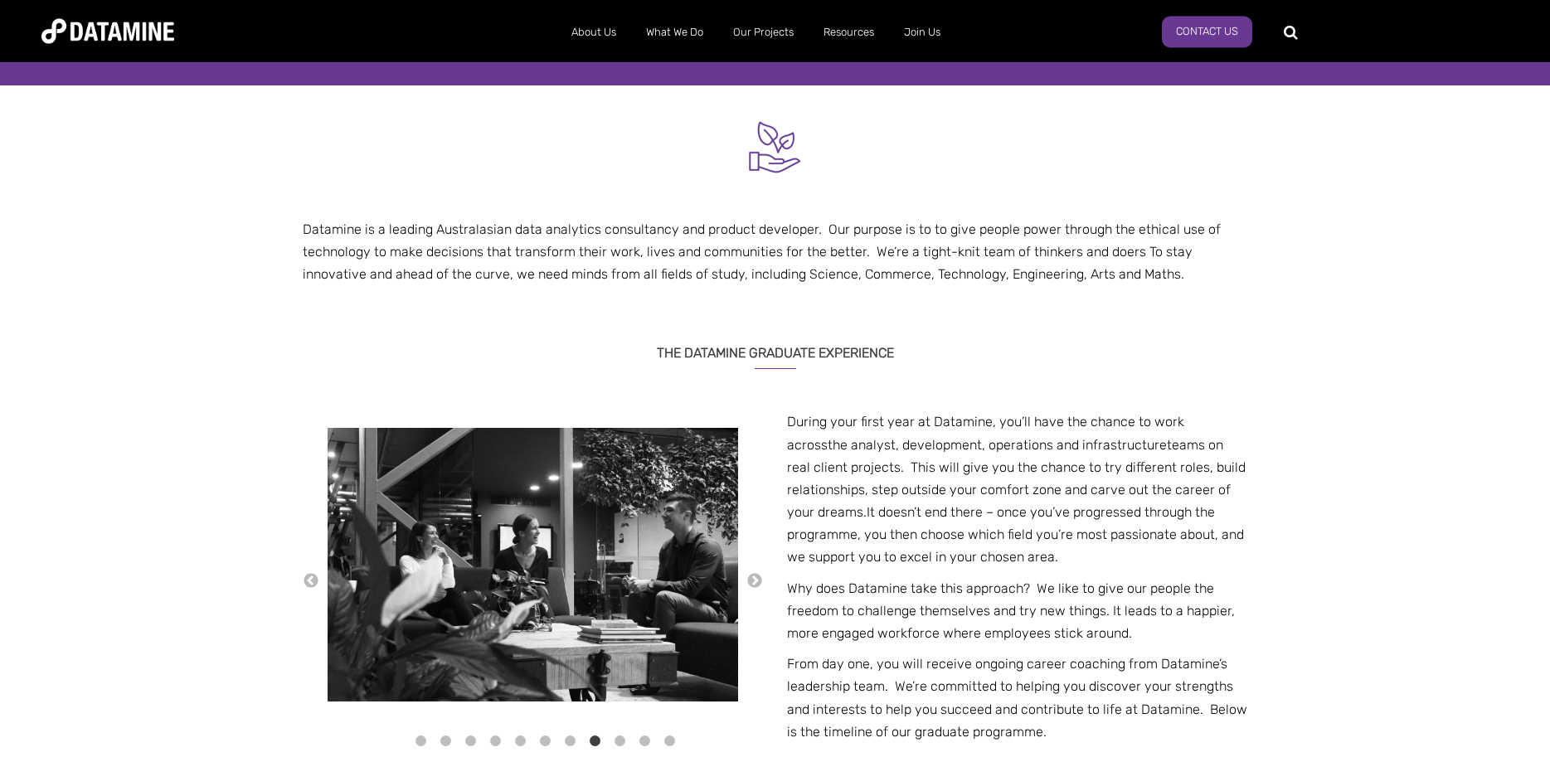
scroll to position [338, 0]
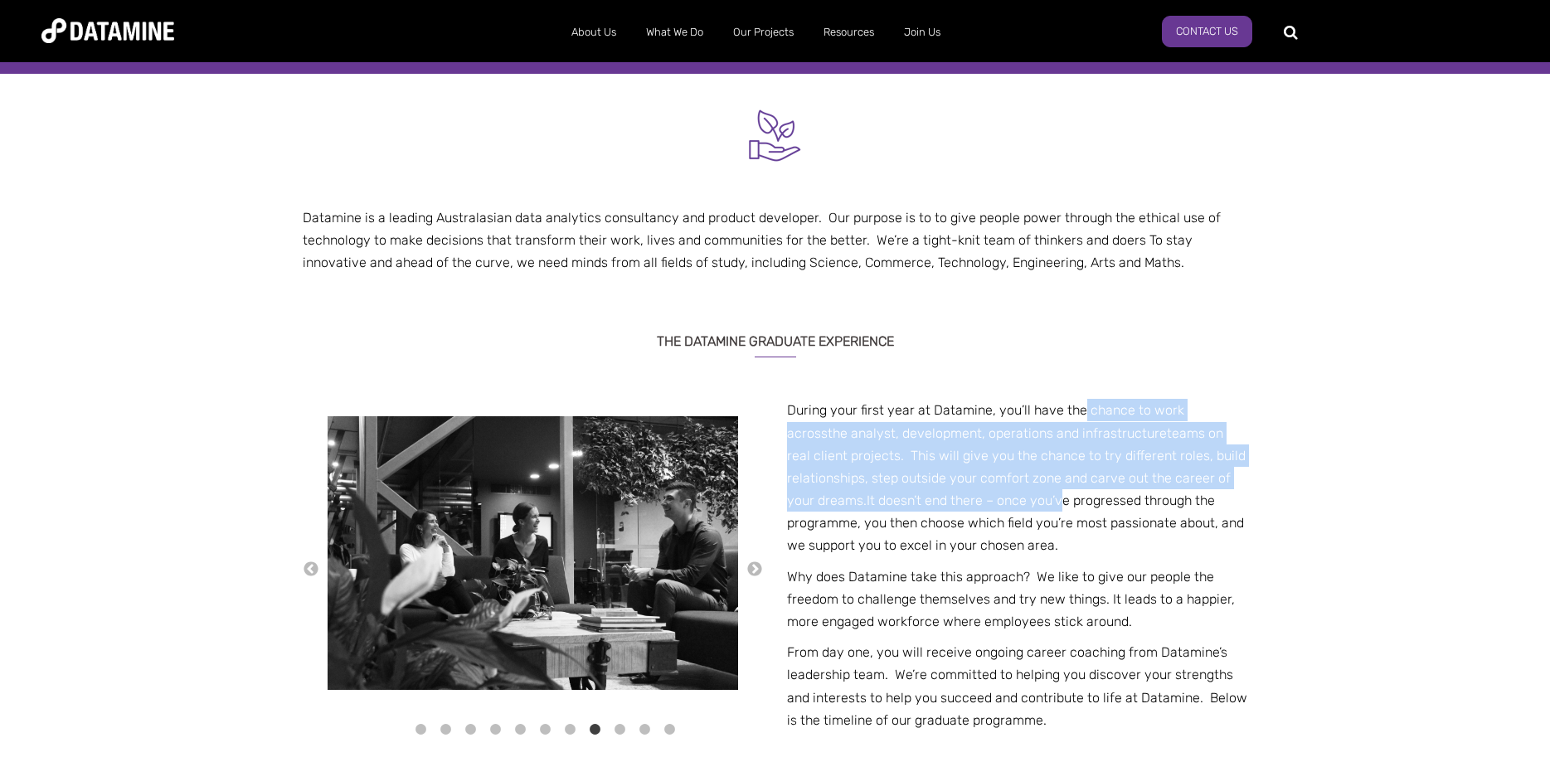
drag, startPoint x: 1080, startPoint y: 405, endPoint x: 1068, endPoint y: 490, distance: 86.2
click at [1068, 490] on p "During your first year at Datamine, you’ll have the chance to work across the a…" at bounding box center [1017, 478] width 460 height 158
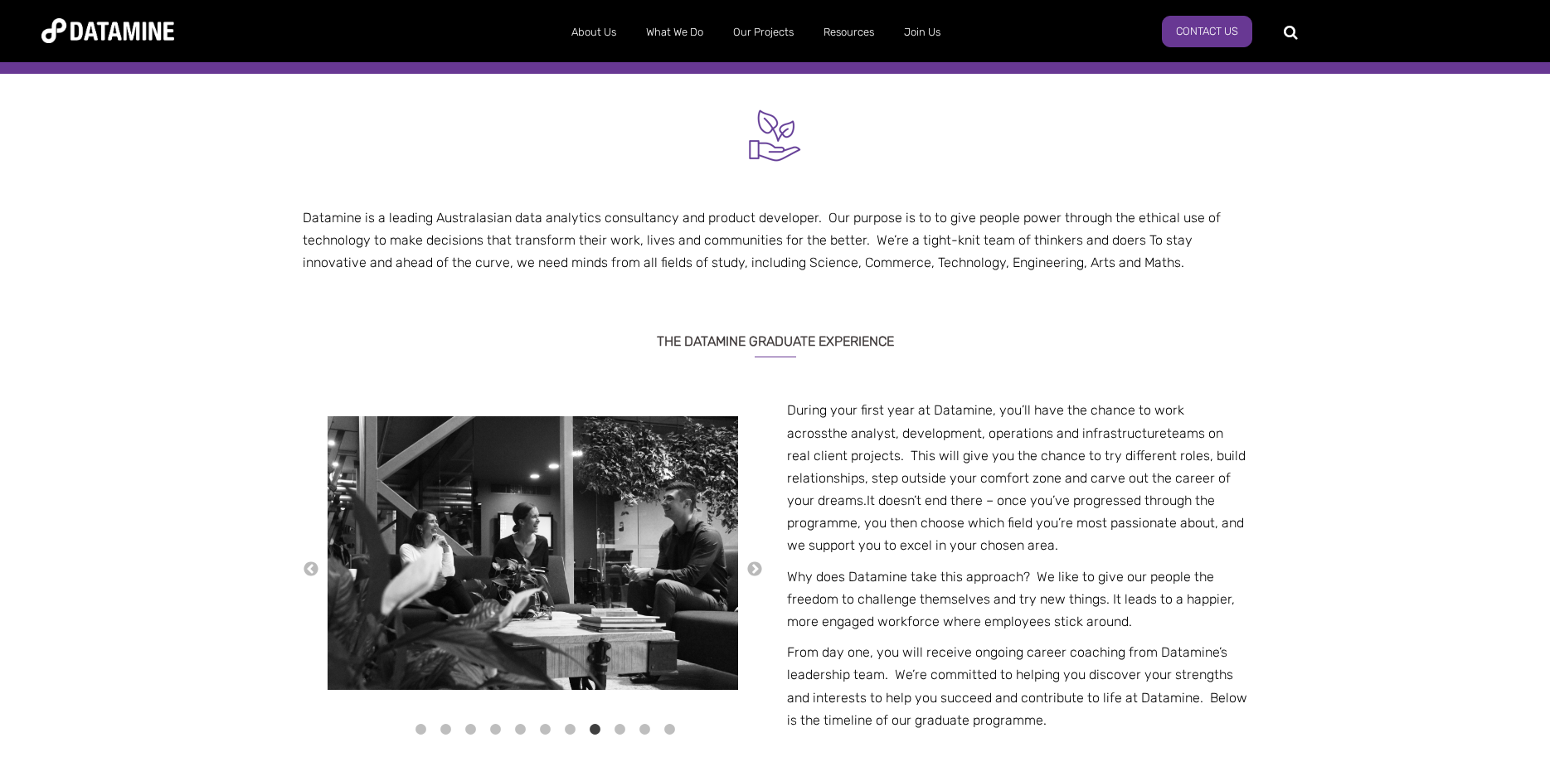
click at [1044, 513] on p "During your first year at Datamine, you’ll have the chance to work across the a…" at bounding box center [1017, 478] width 460 height 158
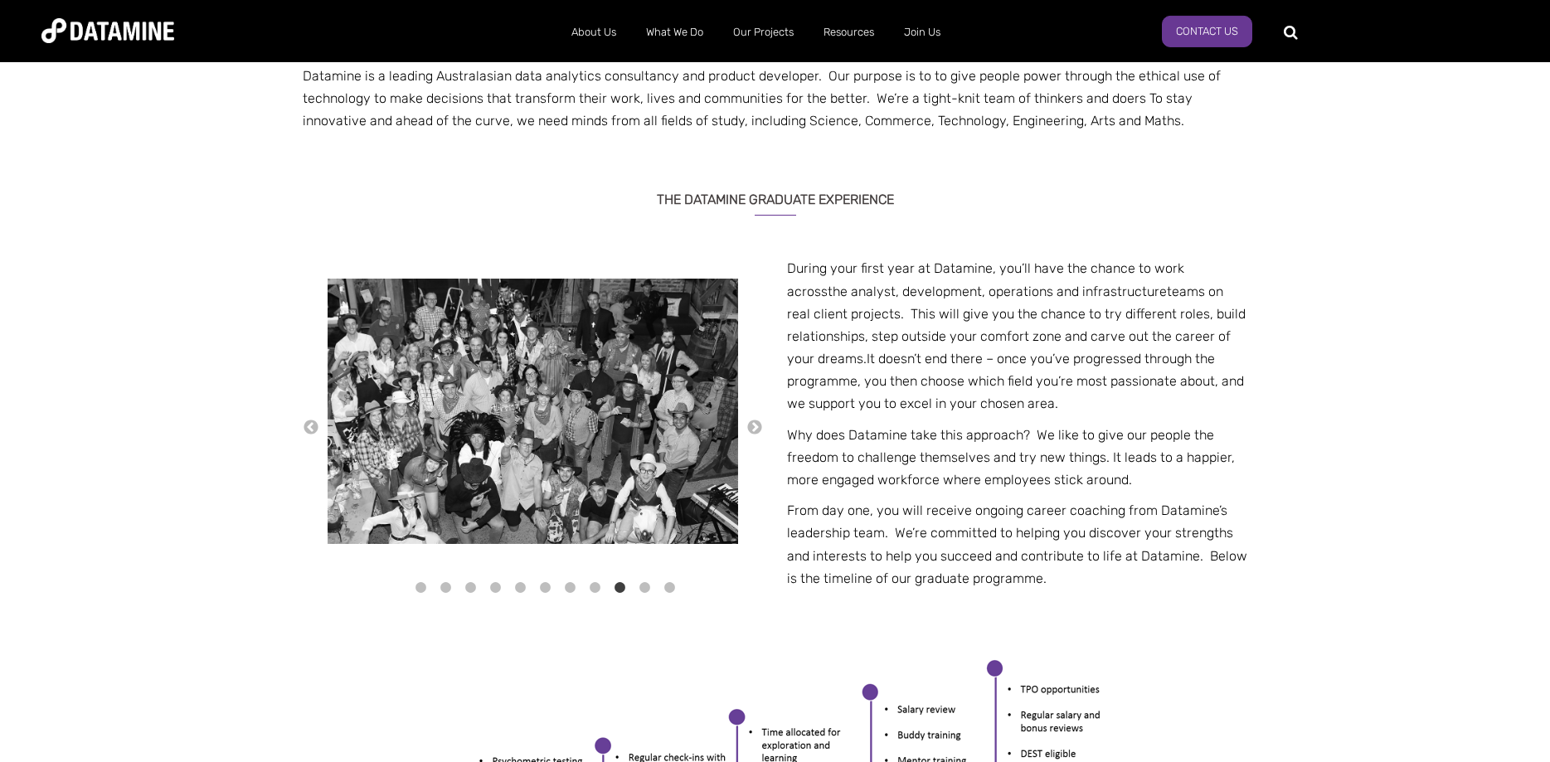
drag, startPoint x: 1209, startPoint y: 439, endPoint x: 1200, endPoint y: 470, distance: 32.8
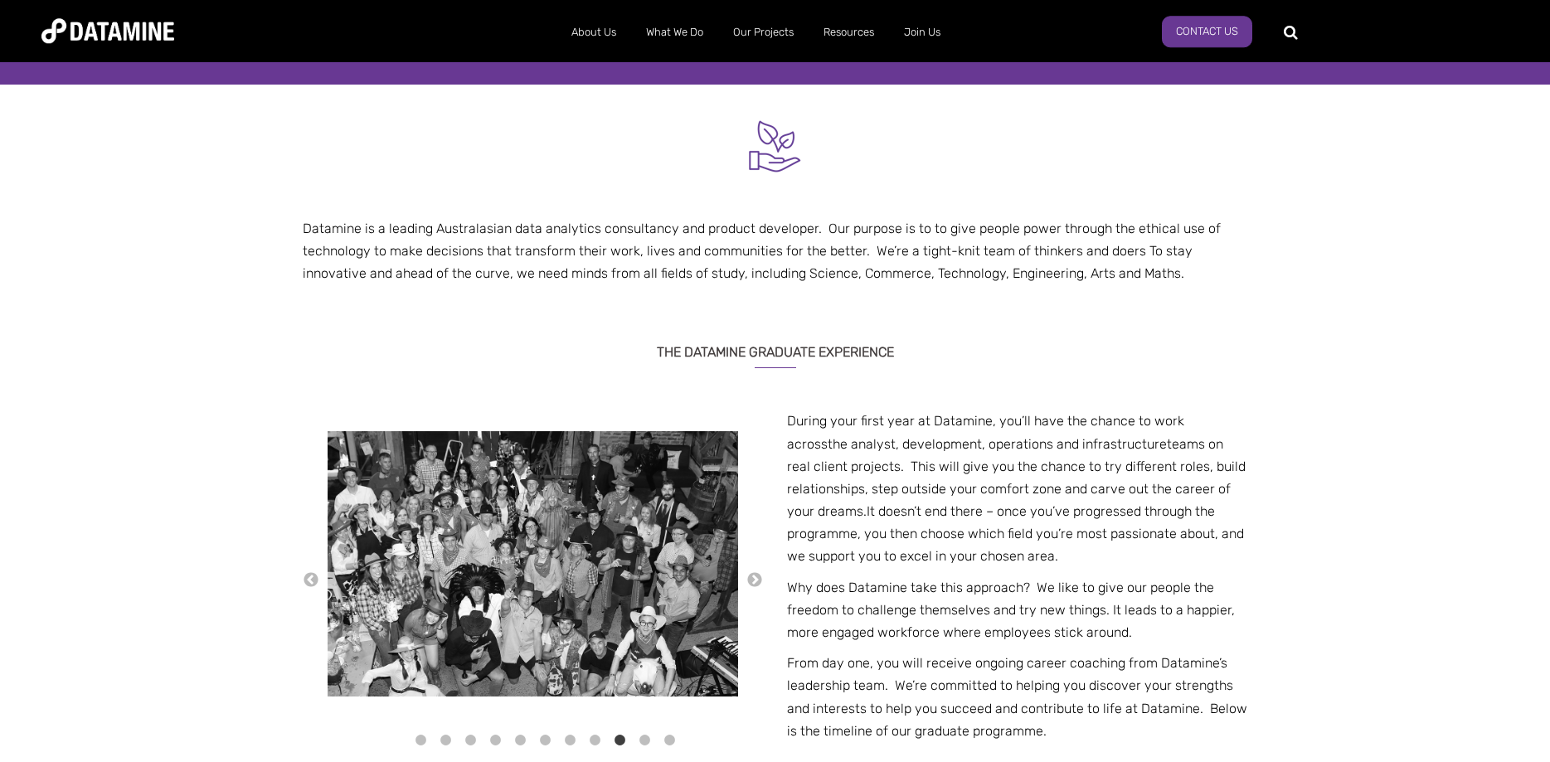
scroll to position [327, 0]
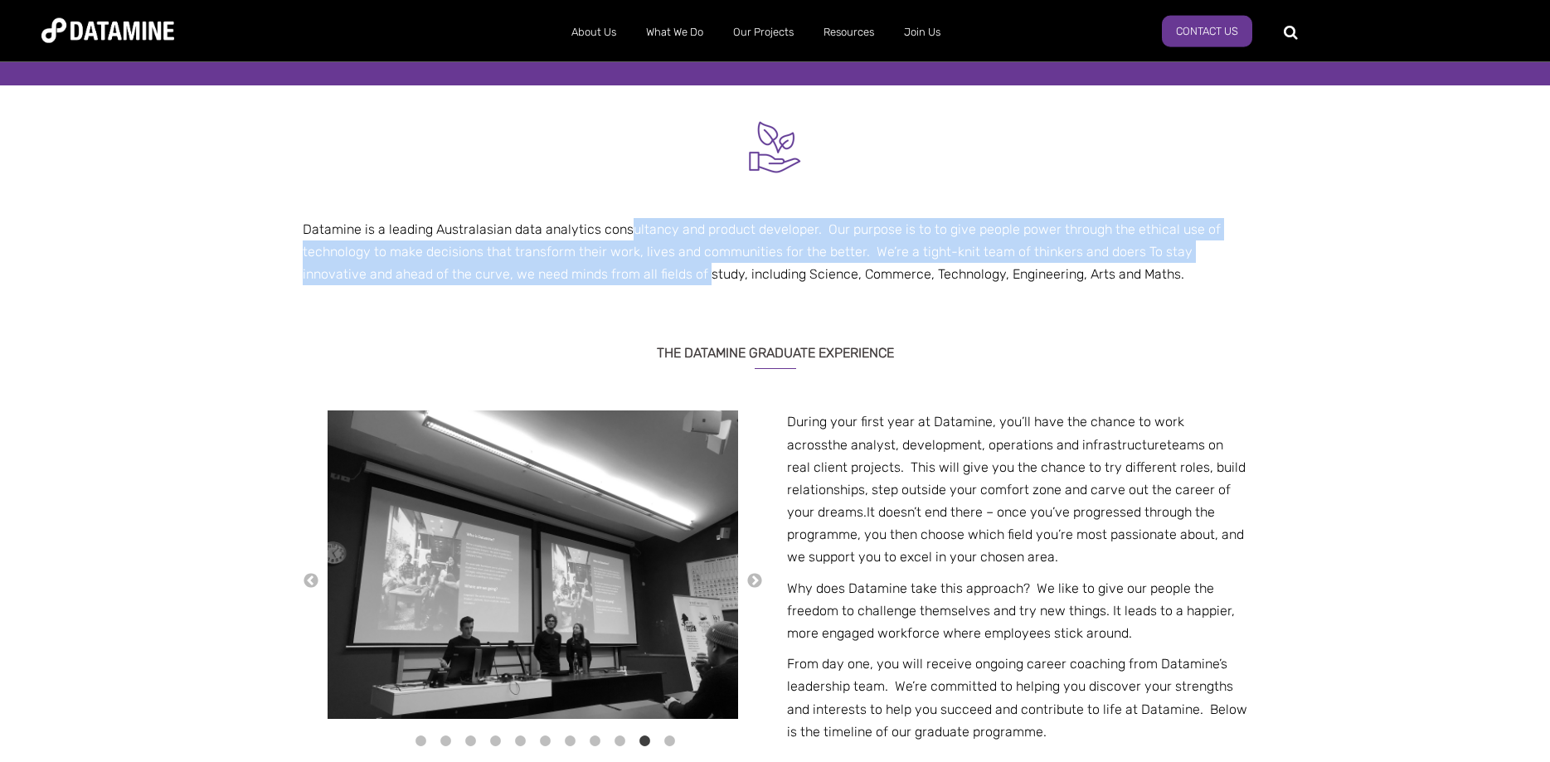
drag, startPoint x: 627, startPoint y: 224, endPoint x: 642, endPoint y: 280, distance: 58.4
click at [642, 280] on p "Datamine is a leading Australasian data analytics consultancy and product devel…" at bounding box center [776, 252] width 946 height 68
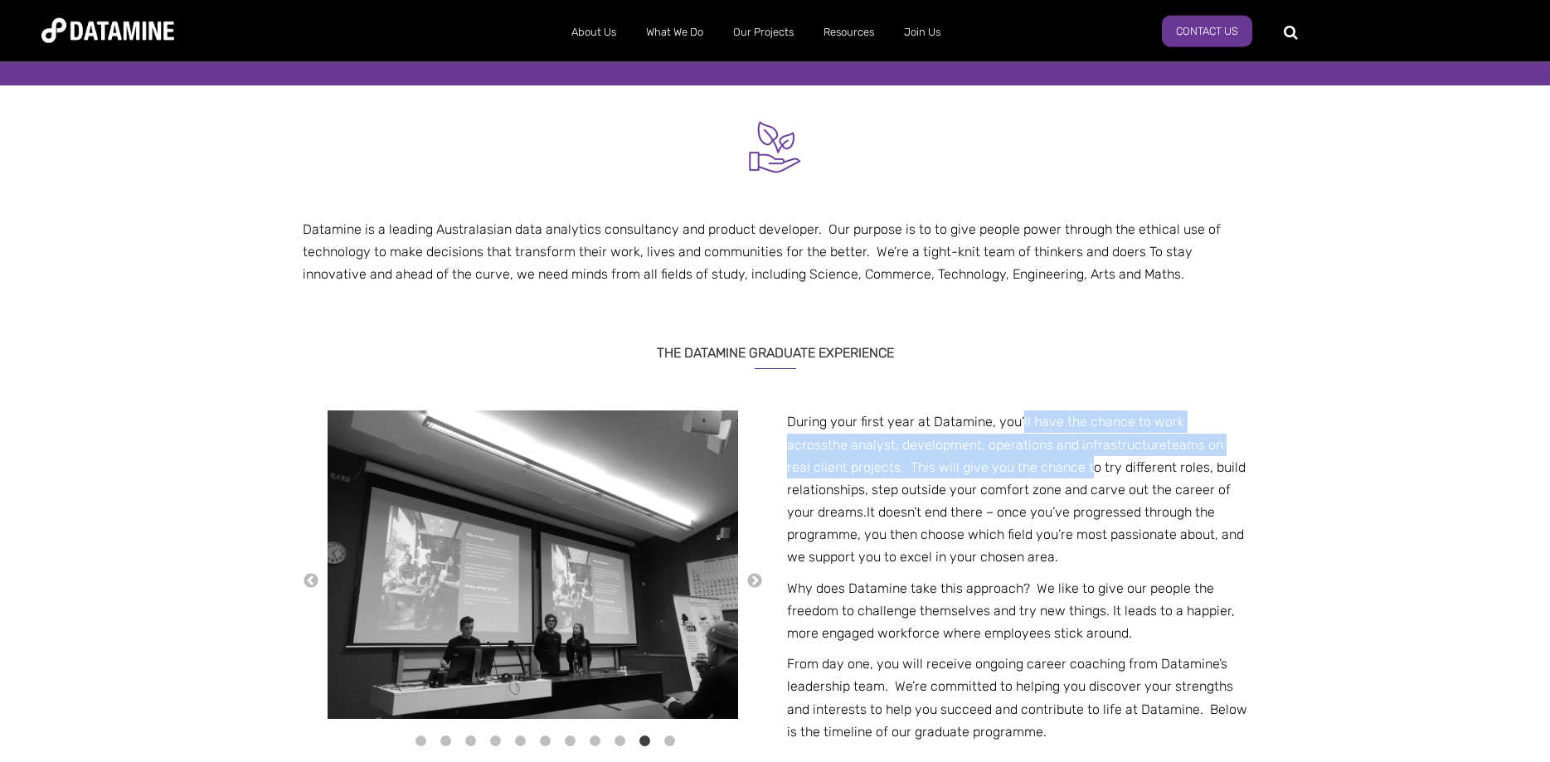
drag, startPoint x: 1019, startPoint y: 420, endPoint x: 1026, endPoint y: 475, distance: 56.1
click at [1026, 475] on p "During your first year at Datamine, you’ll have the chance to work across the a…" at bounding box center [1017, 490] width 460 height 158
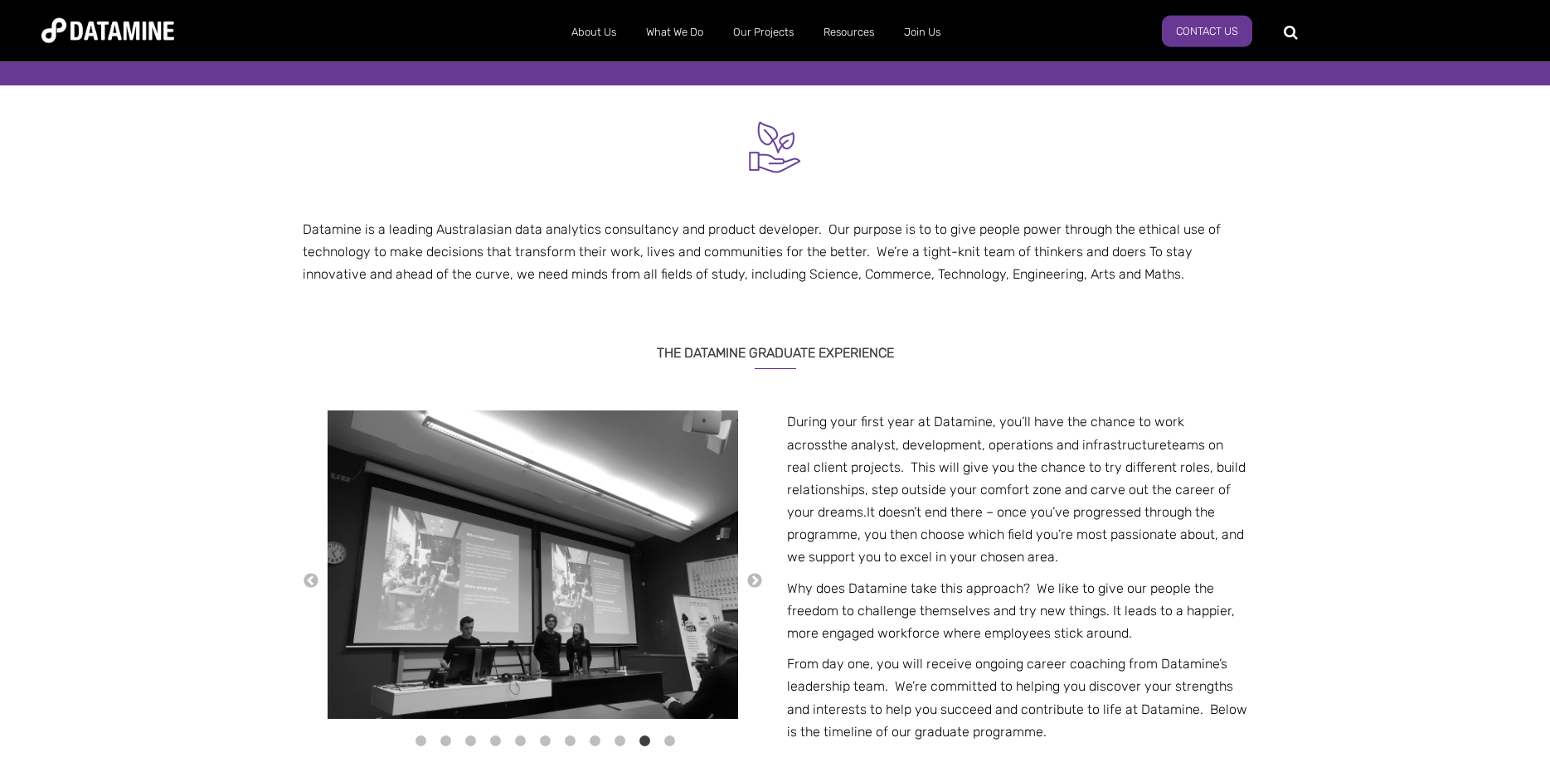
click at [1297, 488] on div "Datamine is a leading Australasian data analytics consultancy and product devel…" at bounding box center [775, 630] width 1550 height 1091
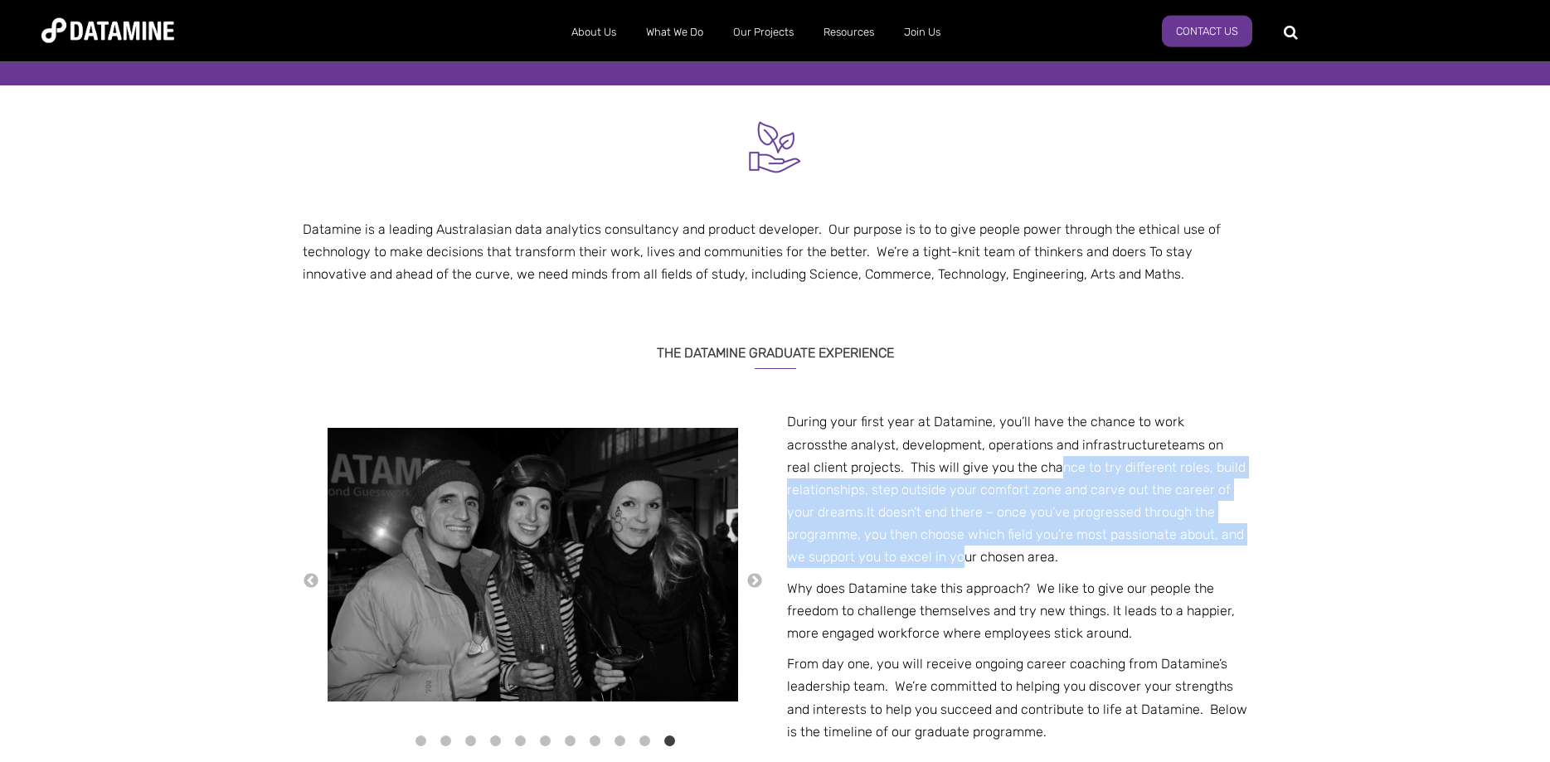
drag, startPoint x: 994, startPoint y: 470, endPoint x: 959, endPoint y: 555, distance: 91.5
click at [959, 555] on p "During your first year at Datamine, you’ll have the chance to work across the a…" at bounding box center [1017, 490] width 460 height 158
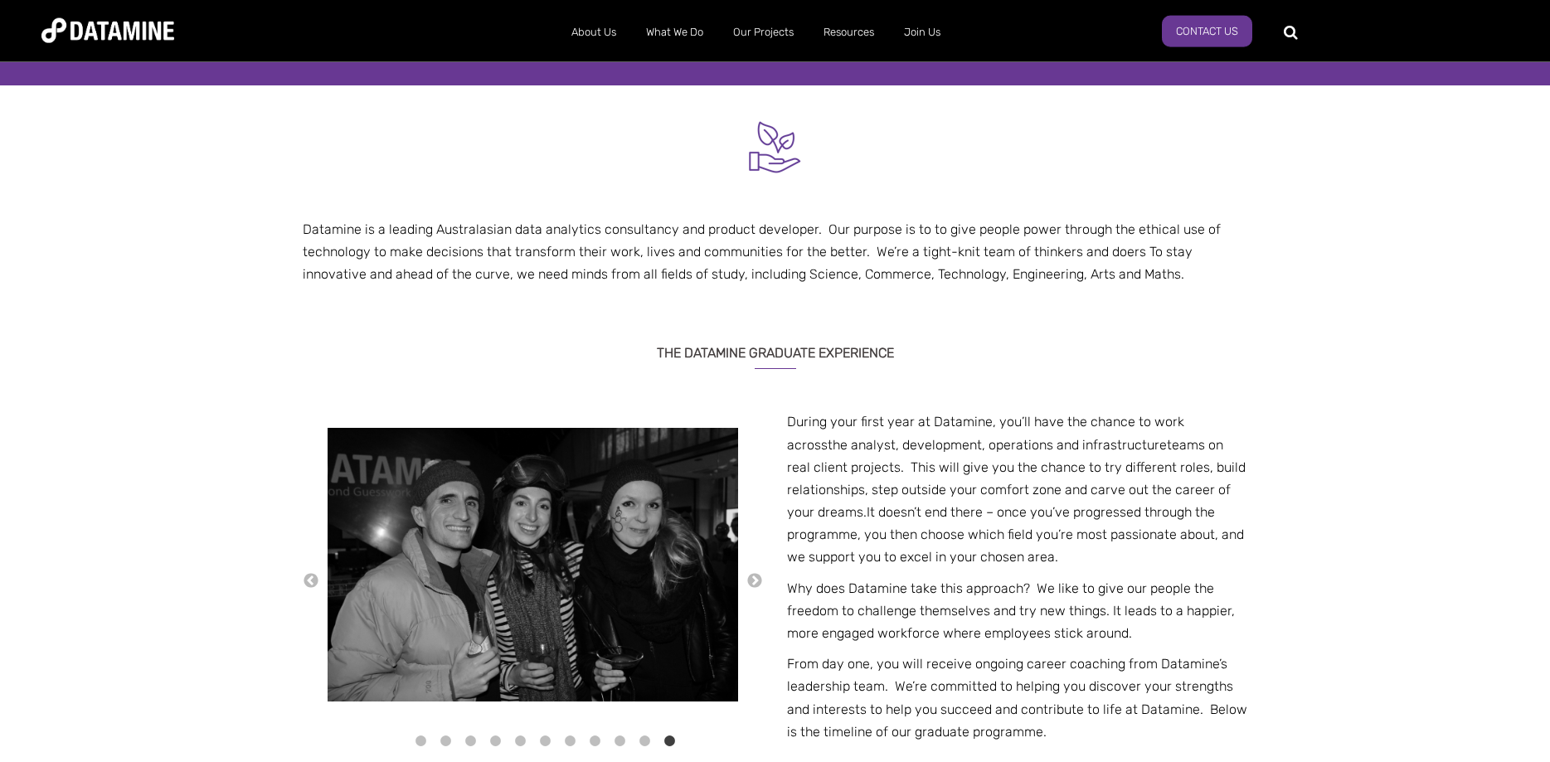
click at [1263, 543] on div "Datamine is a leading Australasian data analytics consultancy and product devel…" at bounding box center [775, 630] width 1550 height 1091
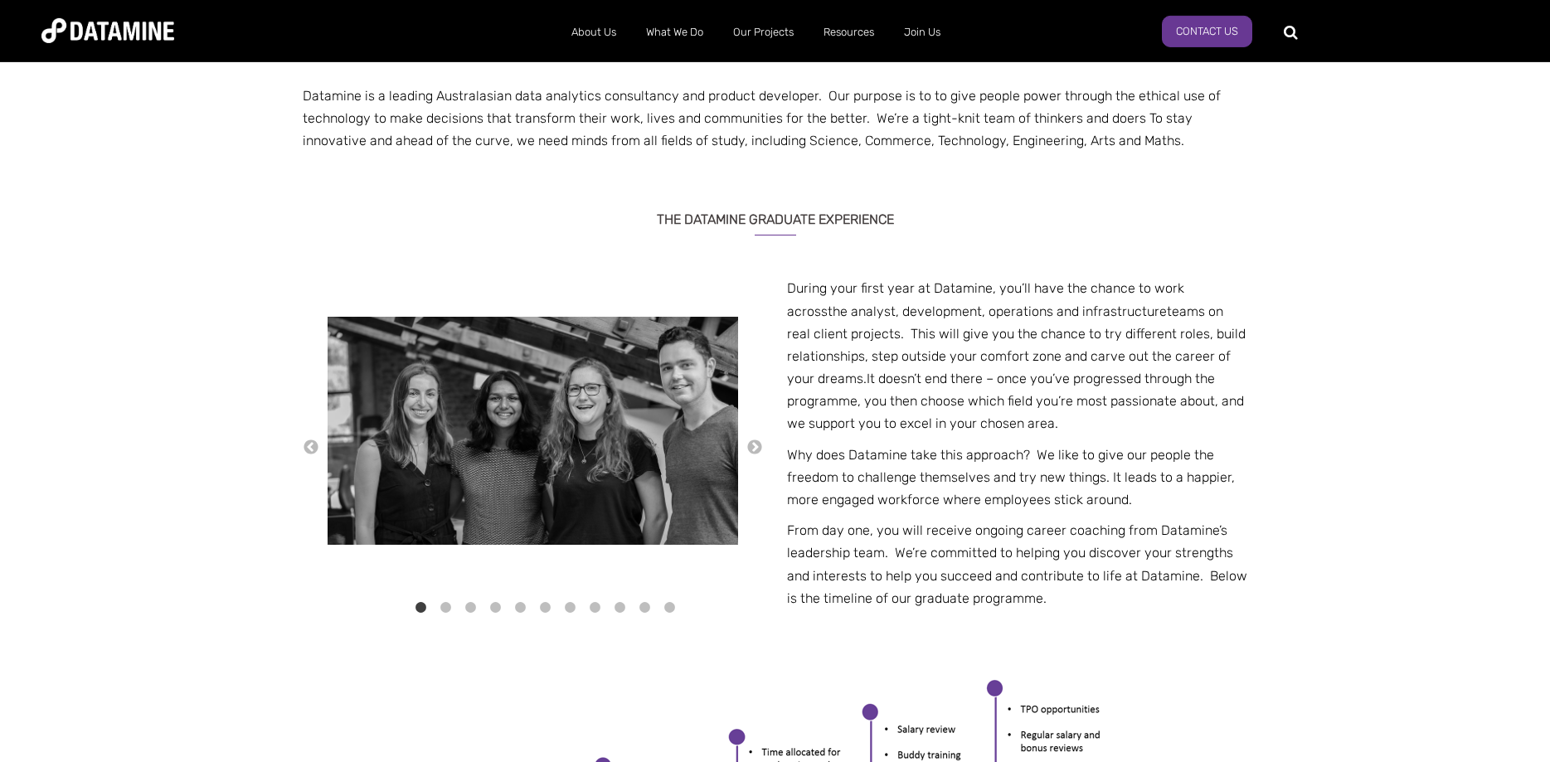
drag, startPoint x: 1249, startPoint y: 507, endPoint x: 1230, endPoint y: 538, distance: 36.1
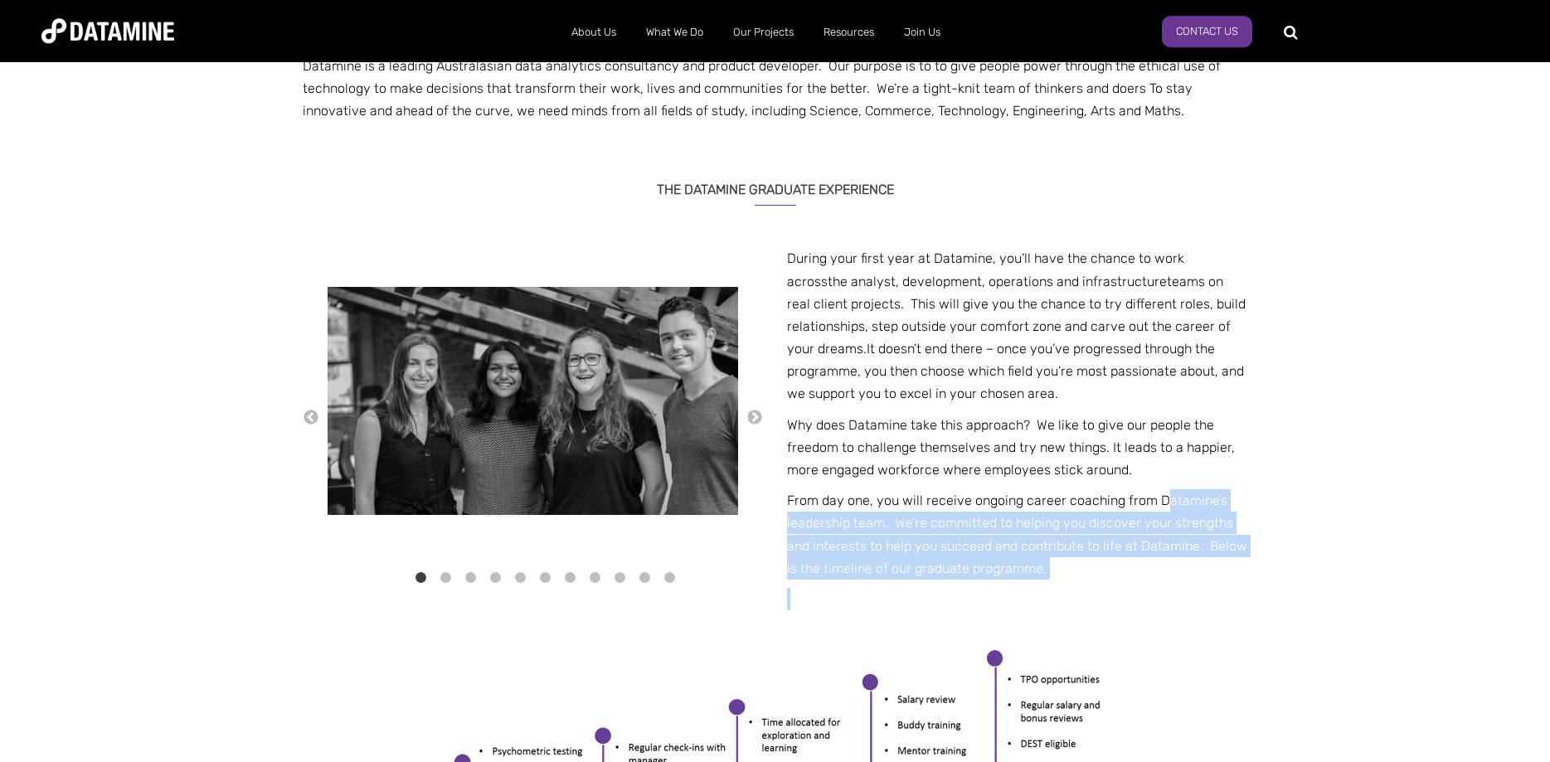
drag, startPoint x: 1161, startPoint y: 494, endPoint x: 1052, endPoint y: 590, distance: 145.2
click at [1052, 590] on span "During your first year at Datamine, you’ll have the chance to work across the a…" at bounding box center [1017, 428] width 460 height 363
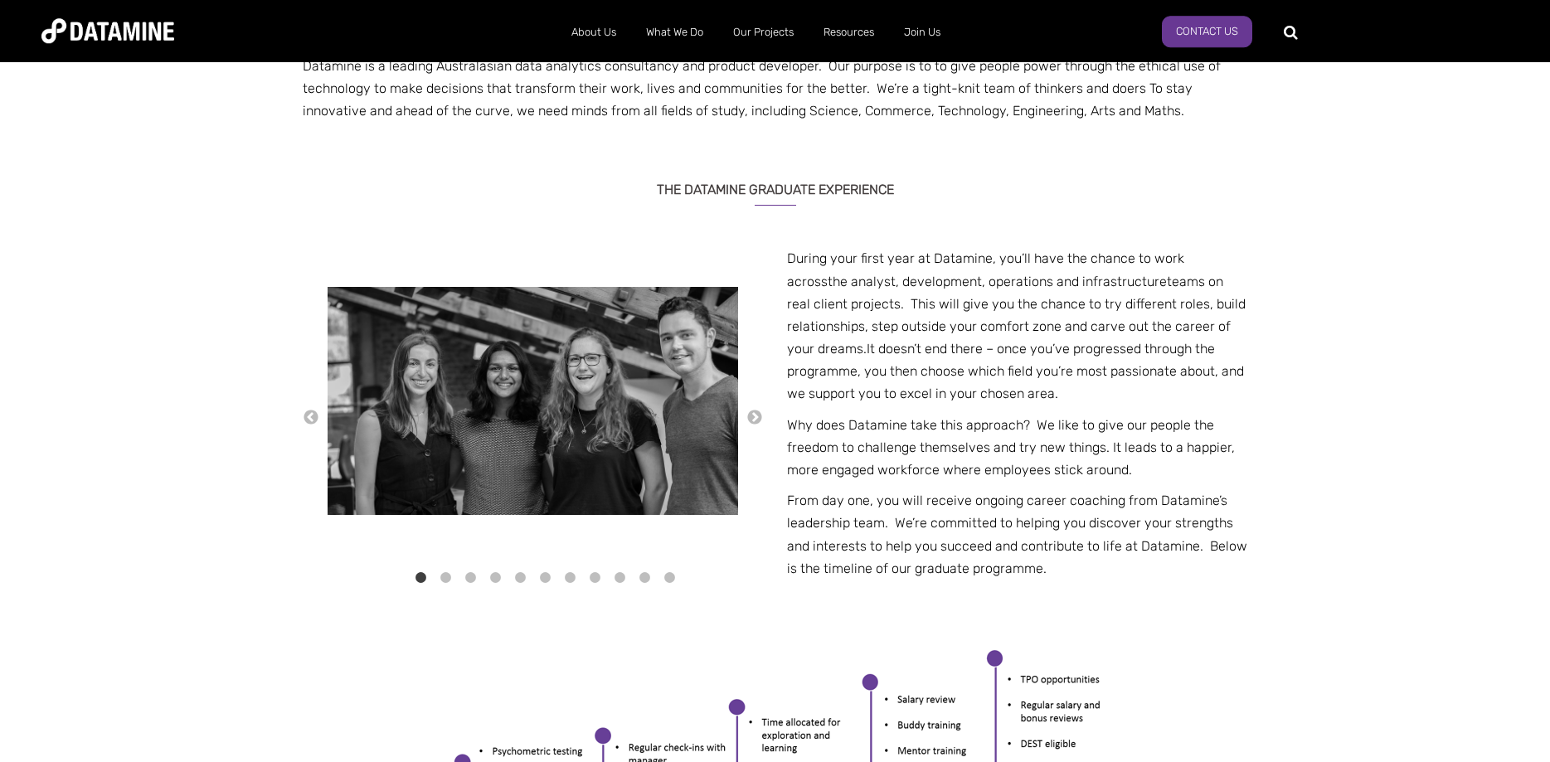
click at [1323, 521] on div "Datamine is a leading Australasian data analytics consultancy and product devel…" at bounding box center [775, 467] width 1550 height 1091
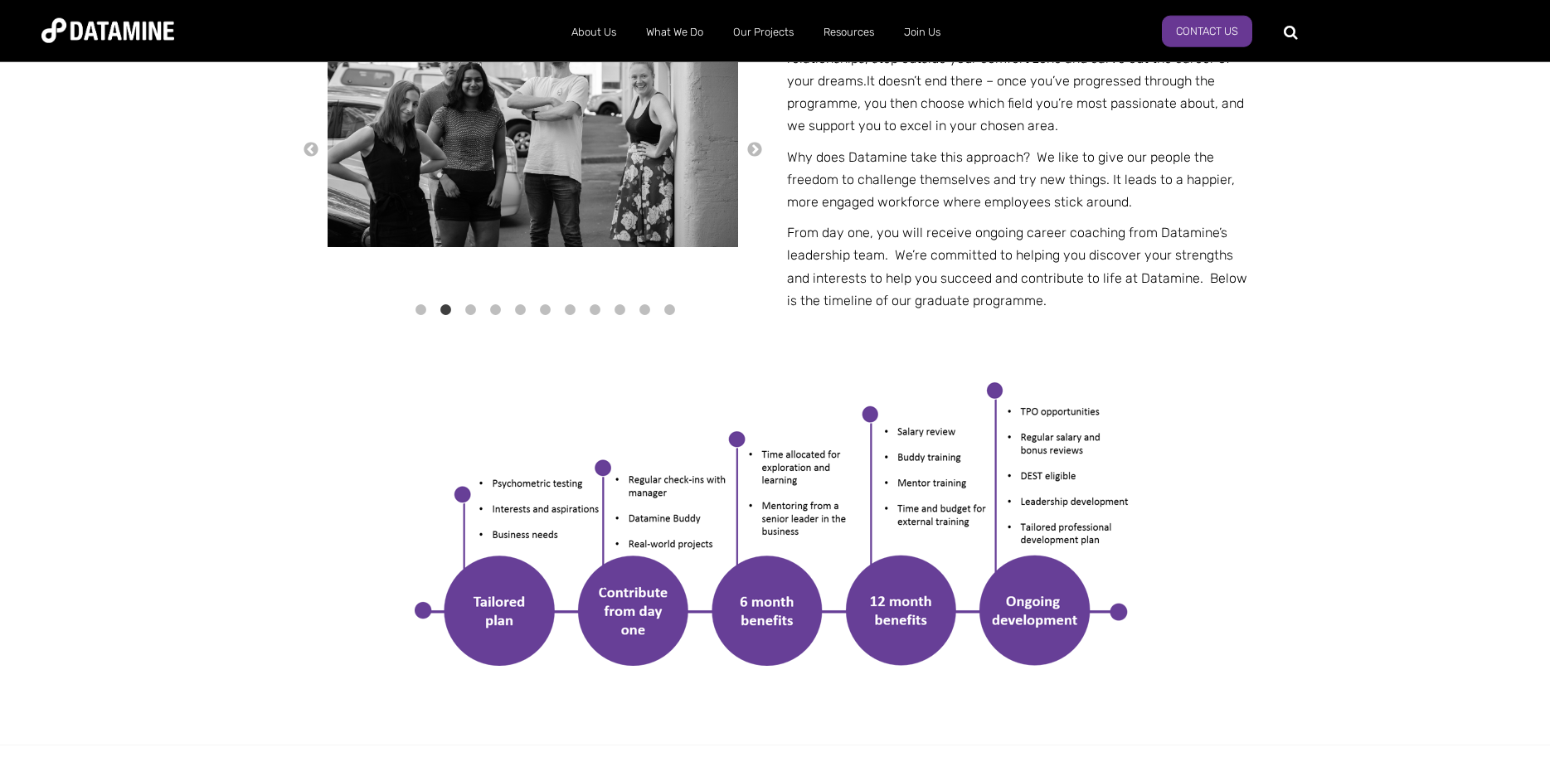
drag, startPoint x: 1294, startPoint y: 404, endPoint x: 1282, endPoint y: 430, distance: 28.6
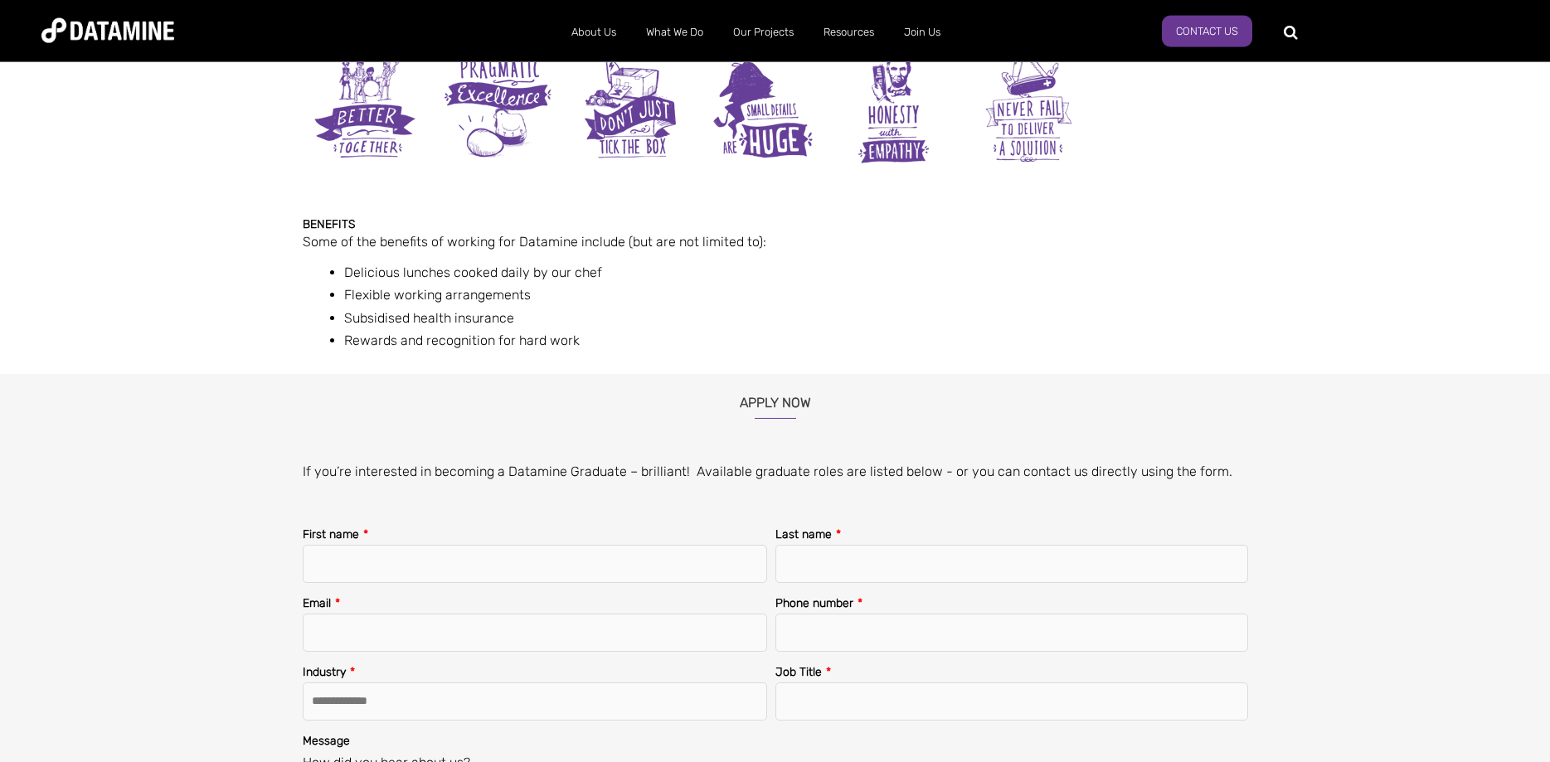
scroll to position [1882, 0]
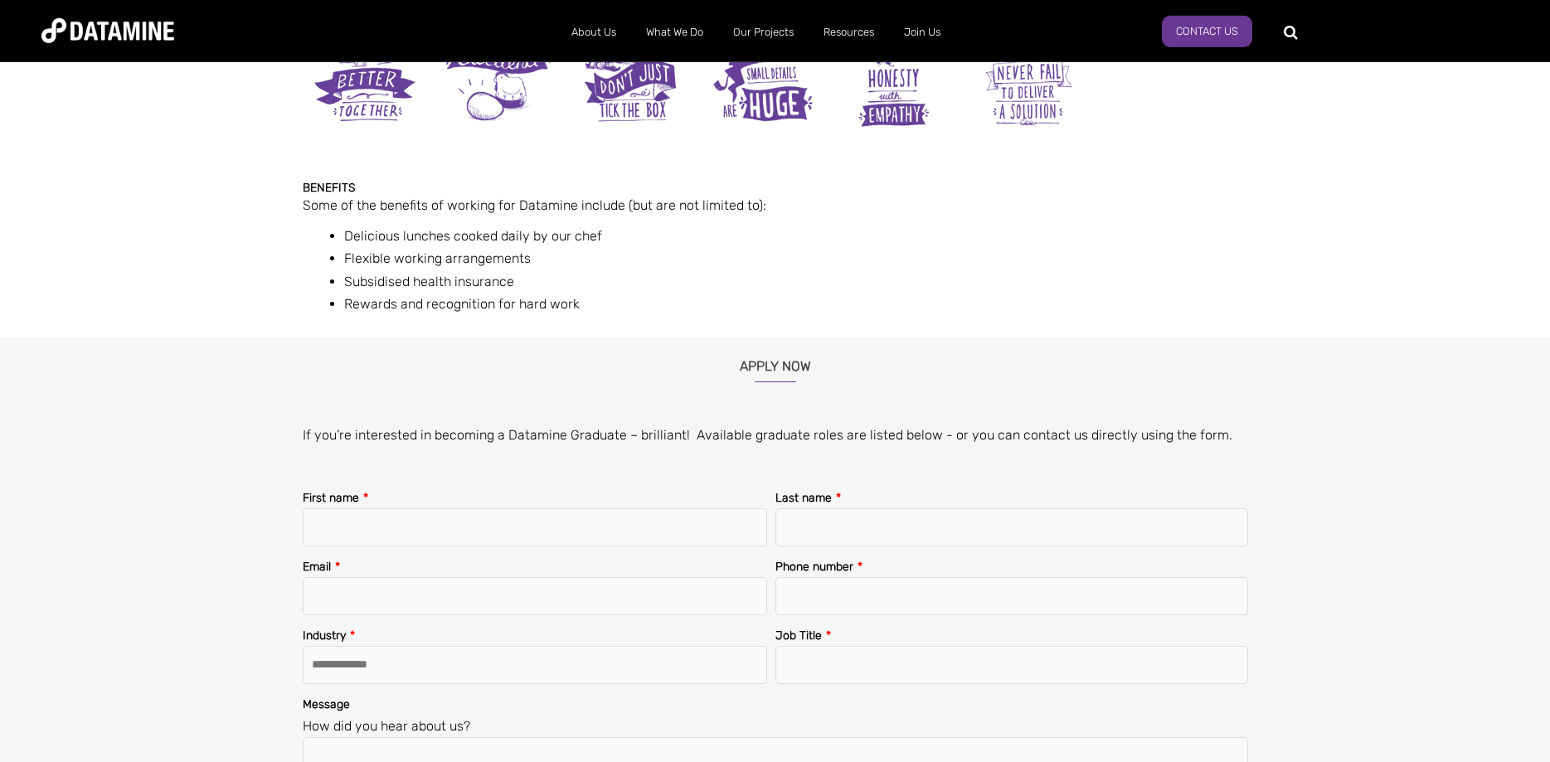
drag, startPoint x: 1193, startPoint y: 479, endPoint x: 1189, endPoint y: 530, distance: 51.6
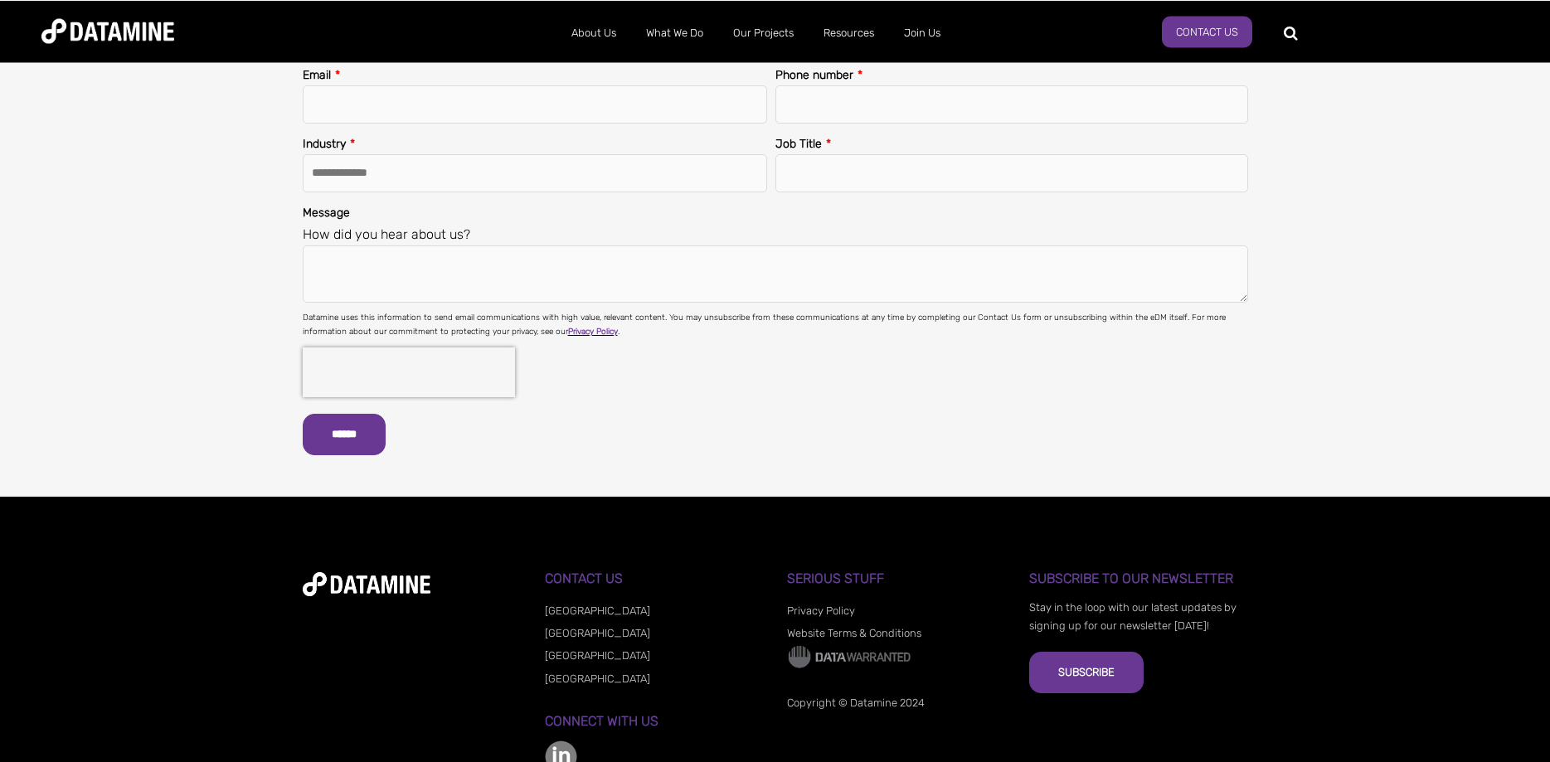
drag, startPoint x: 1277, startPoint y: 376, endPoint x: 1285, endPoint y: 474, distance: 99.1
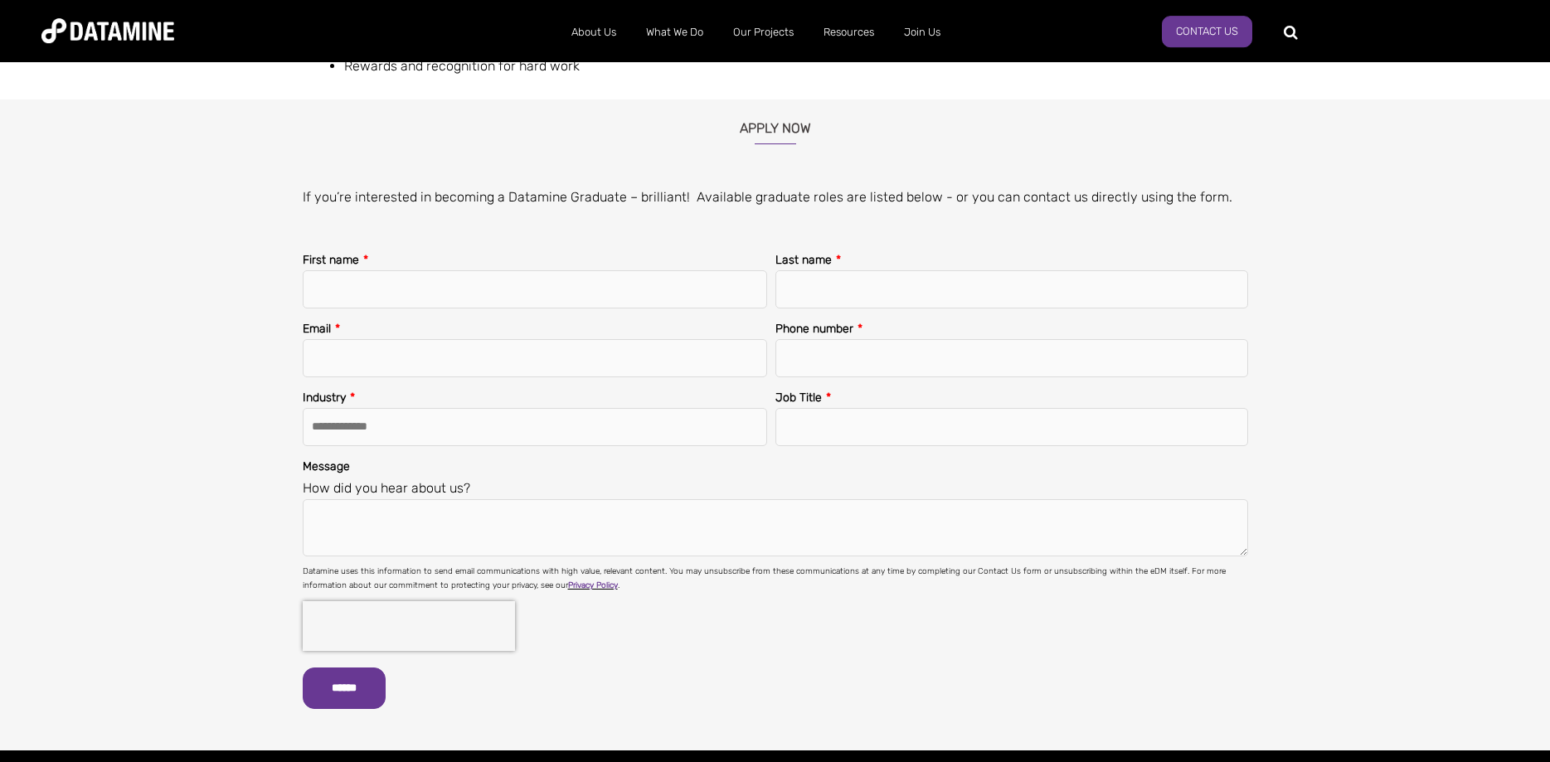
scroll to position [2031, 0]
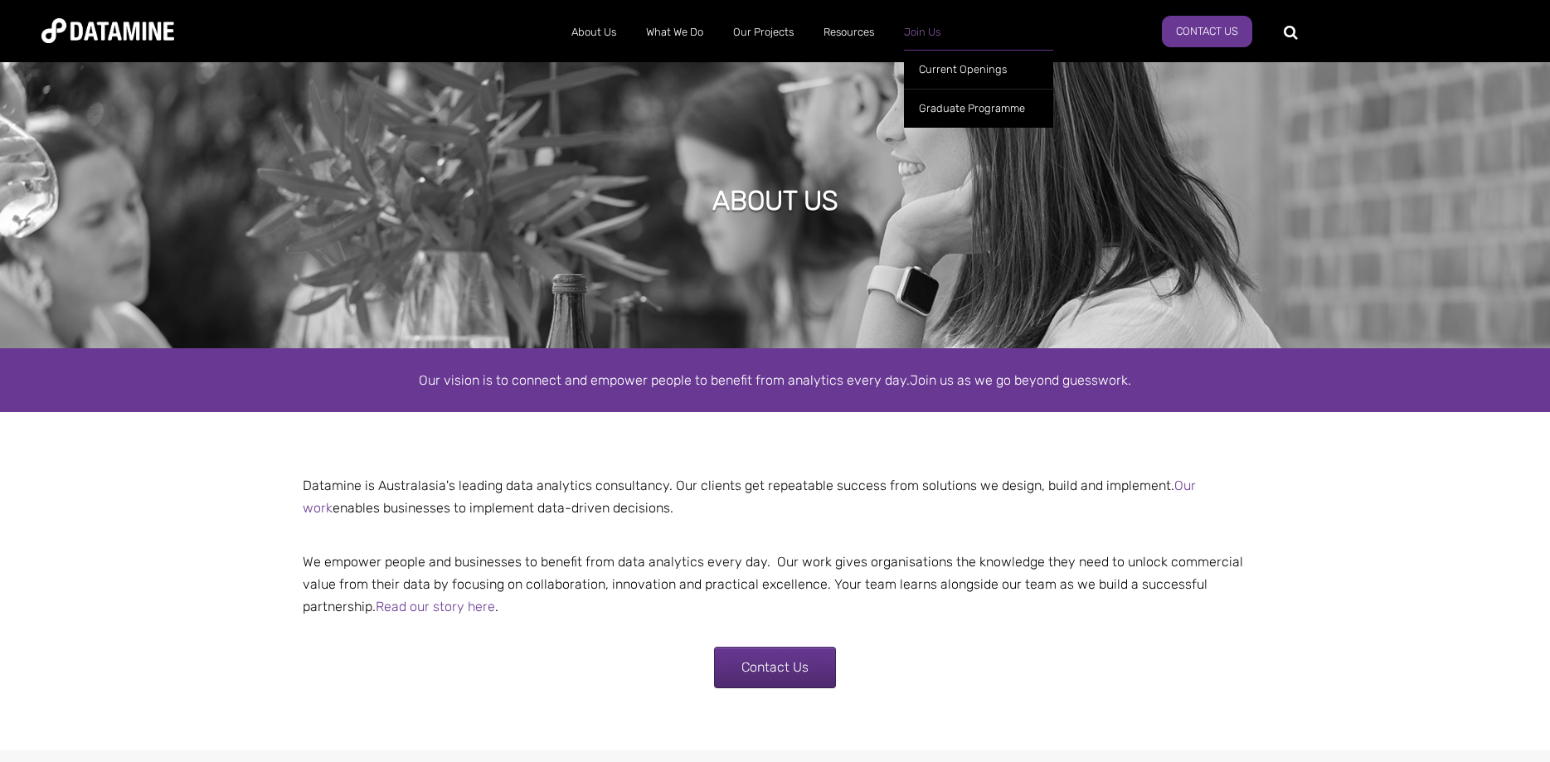
click at [922, 28] on link "Join Us" at bounding box center [922, 32] width 66 height 43
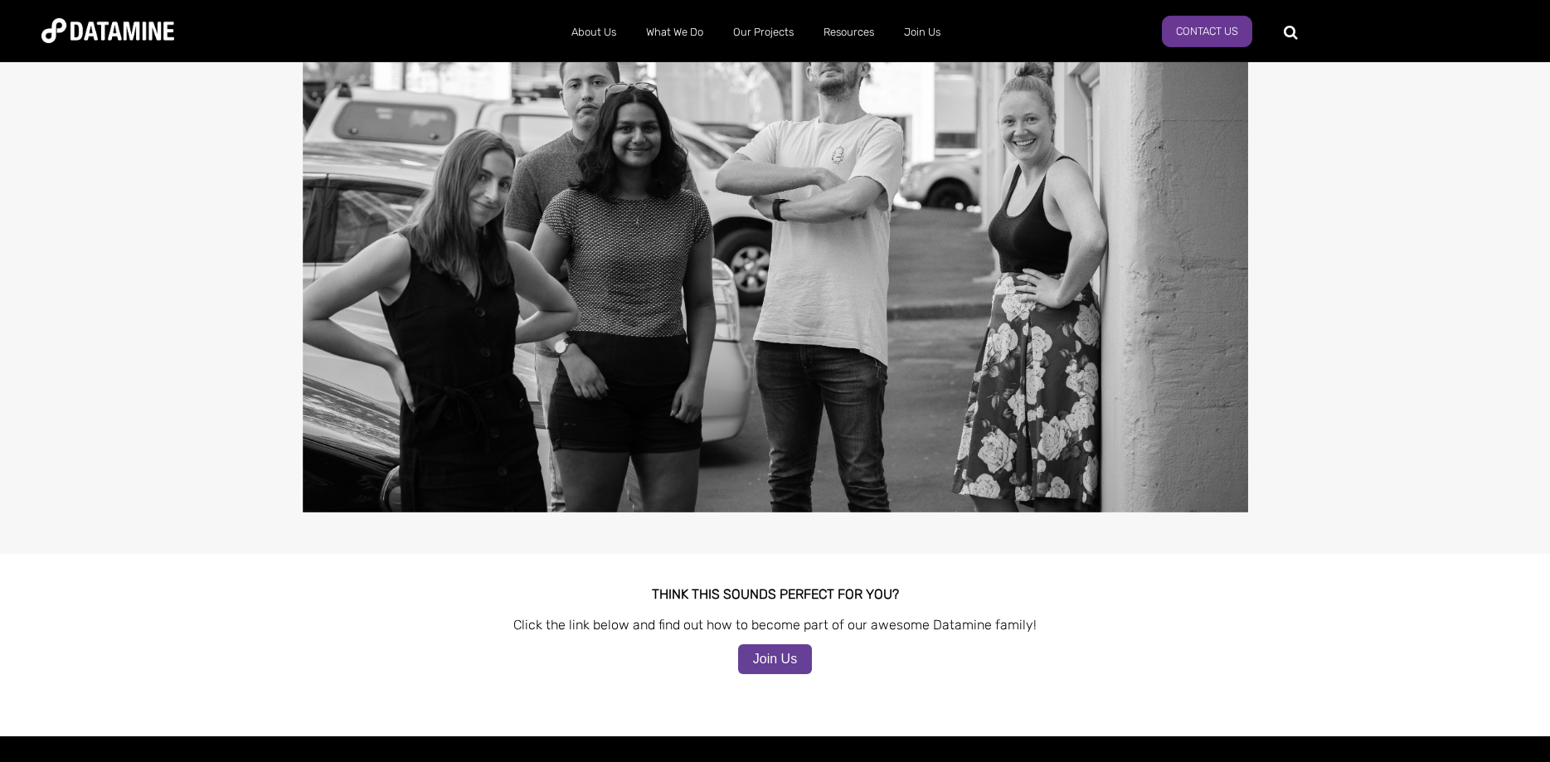
scroll to position [1286, 0]
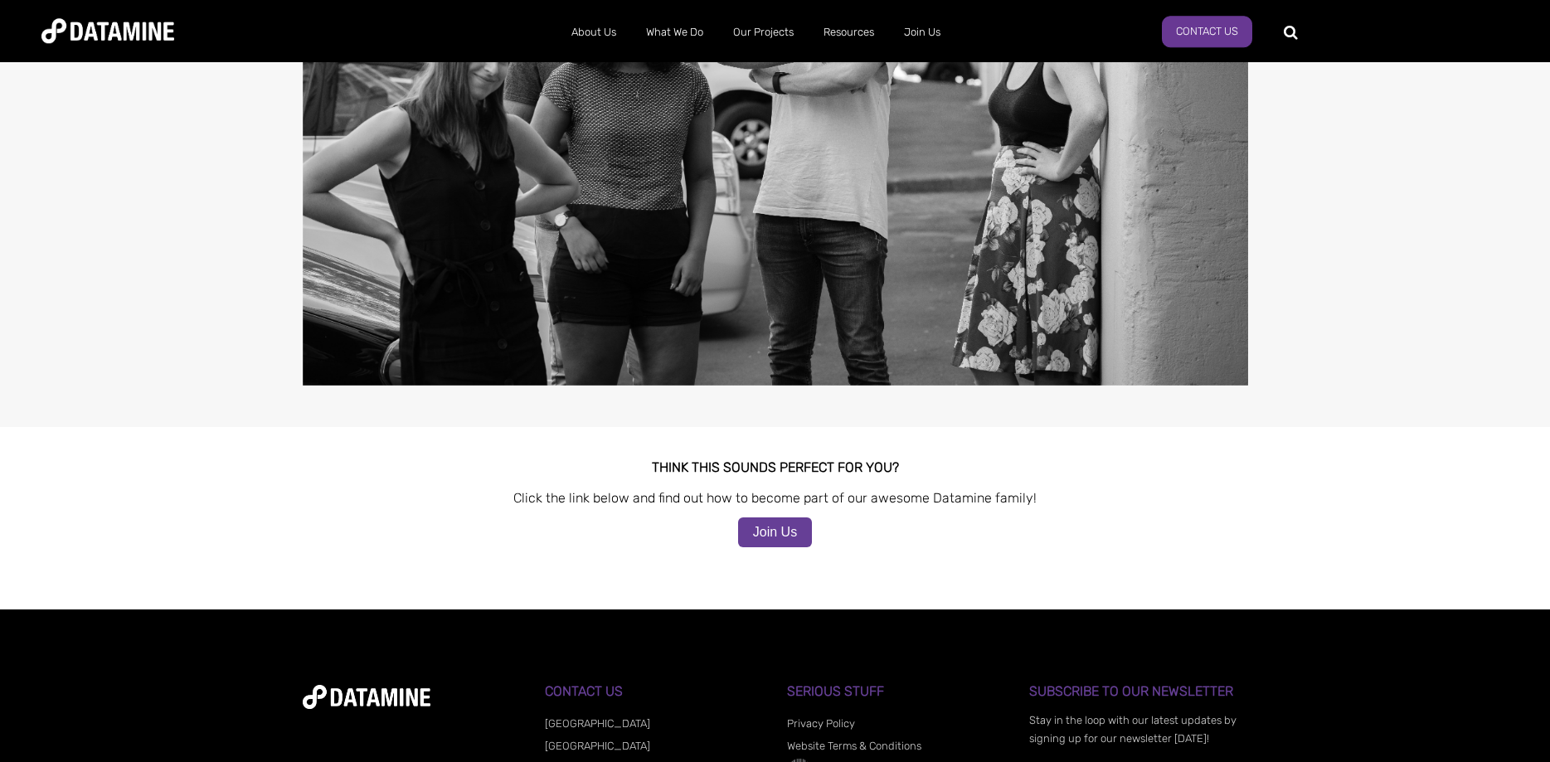
drag, startPoint x: 192, startPoint y: 279, endPoint x: 1327, endPoint y: 556, distance: 1168.2
click at [1239, 546] on div "THINK THIS SOUNDS PERFECT FOR YOU? Click the link below and find out how to bec…" at bounding box center [776, 520] width 946 height 145
click at [752, 518] on link "Join Us" at bounding box center [775, 533] width 74 height 30
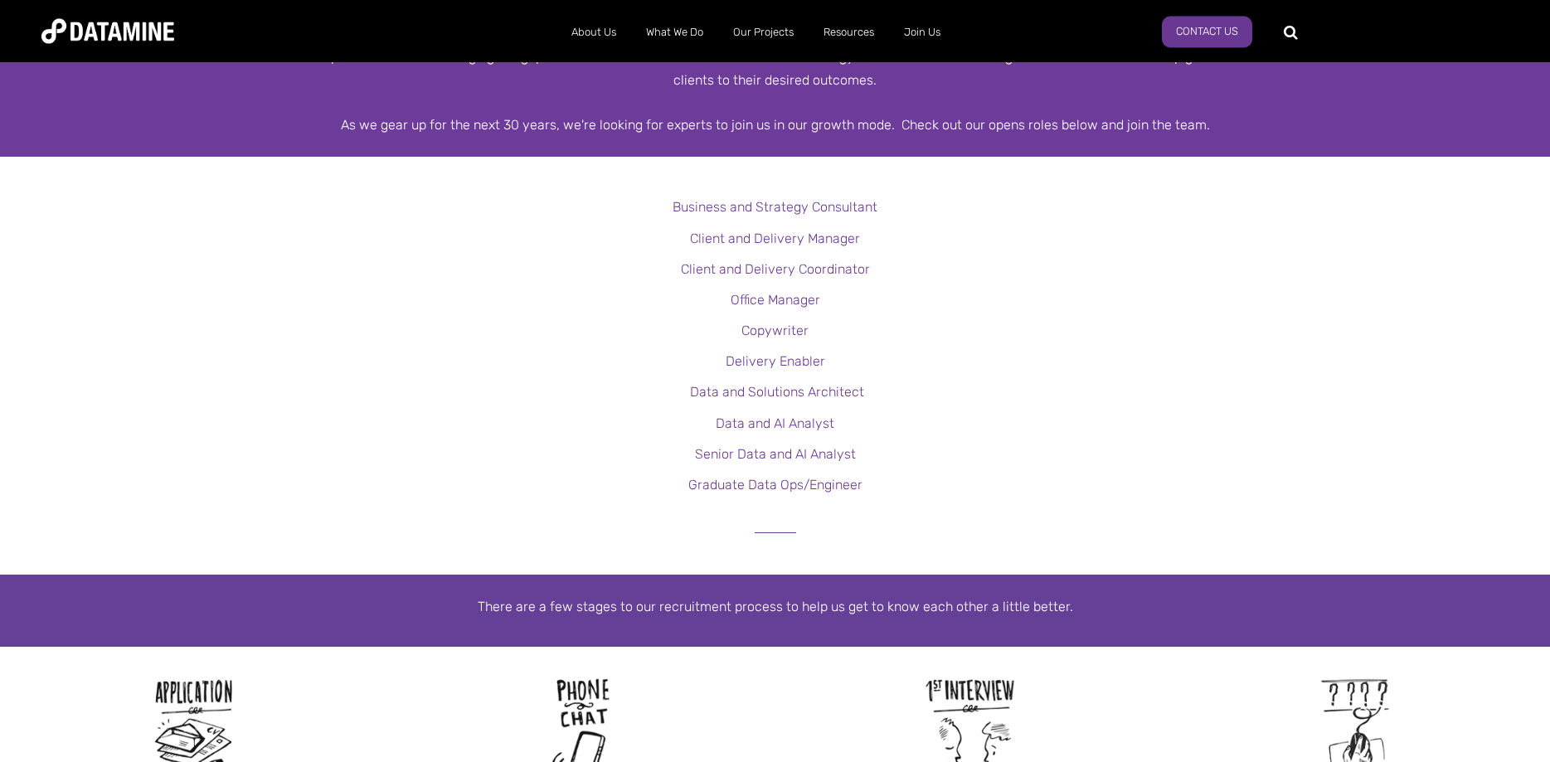
drag, startPoint x: 0, startPoint y: 0, endPoint x: 1214, endPoint y: 431, distance: 1288.5
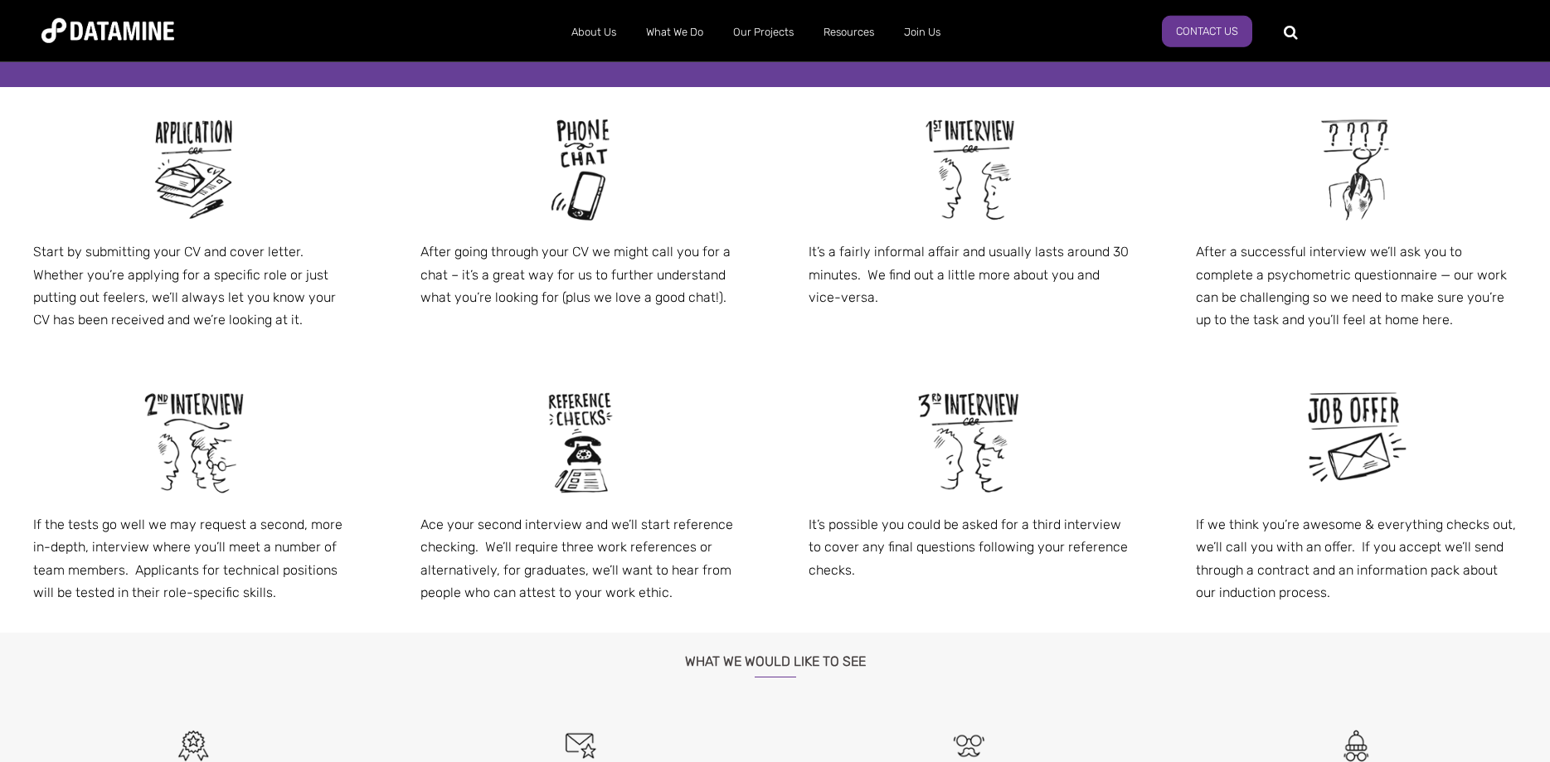
scroll to position [1267, 0]
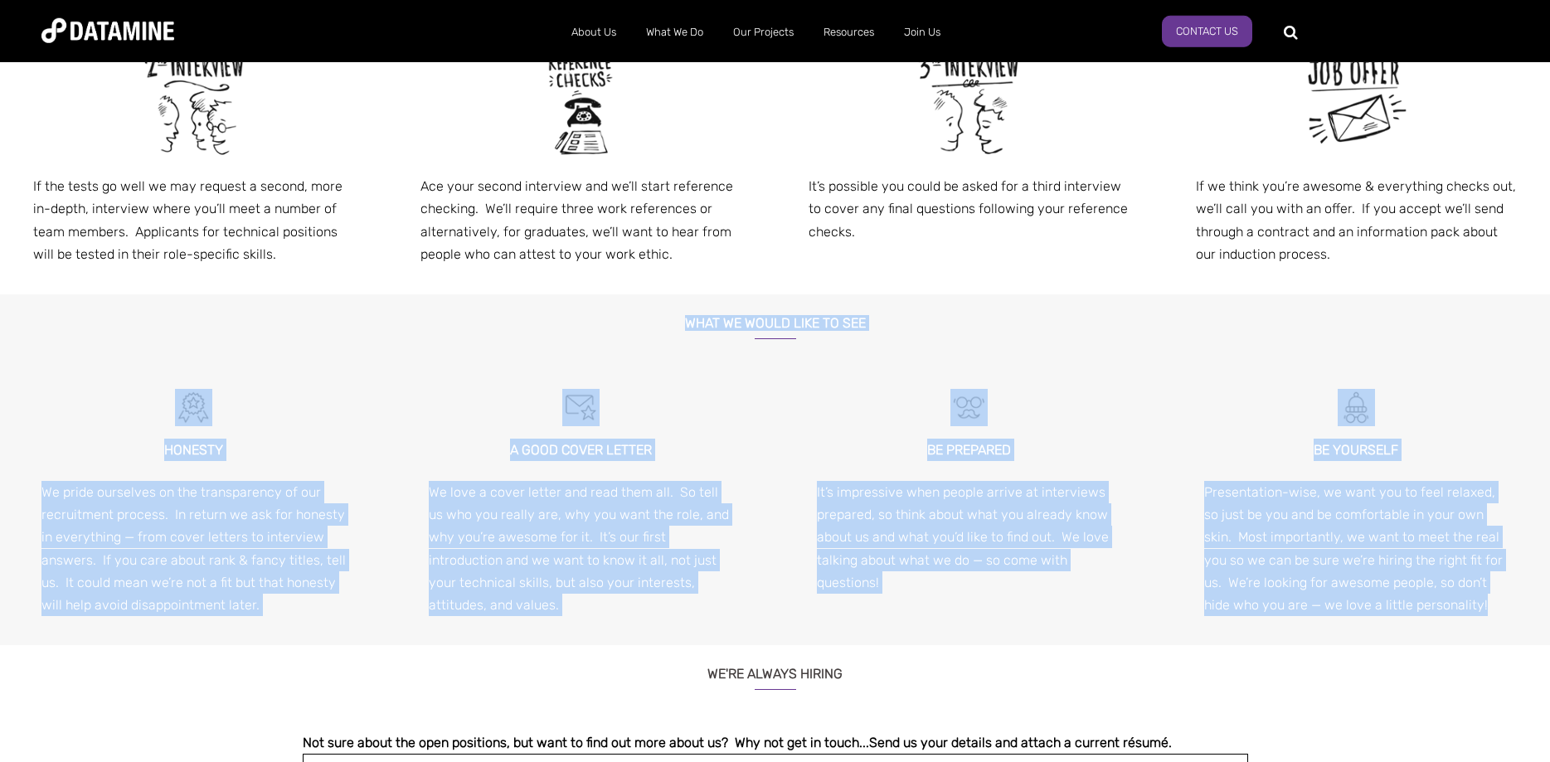
drag, startPoint x: 485, startPoint y: 317, endPoint x: 1481, endPoint y: 620, distance: 1040.5
click at [1481, 620] on div "WHAT WE WOULD LIKE TO SEE HONESTY We pride ourselves on the transparency of our…" at bounding box center [775, 469] width 1550 height 351
copy div "WHAT WE WOULD LIKE TO SEE HONESTY We pride ourselves on the transparency of our…"
click at [966, 602] on div "BE PREPARED It’s impressive when people arrive at interviews prepared, so think…" at bounding box center [969, 502] width 387 height 242
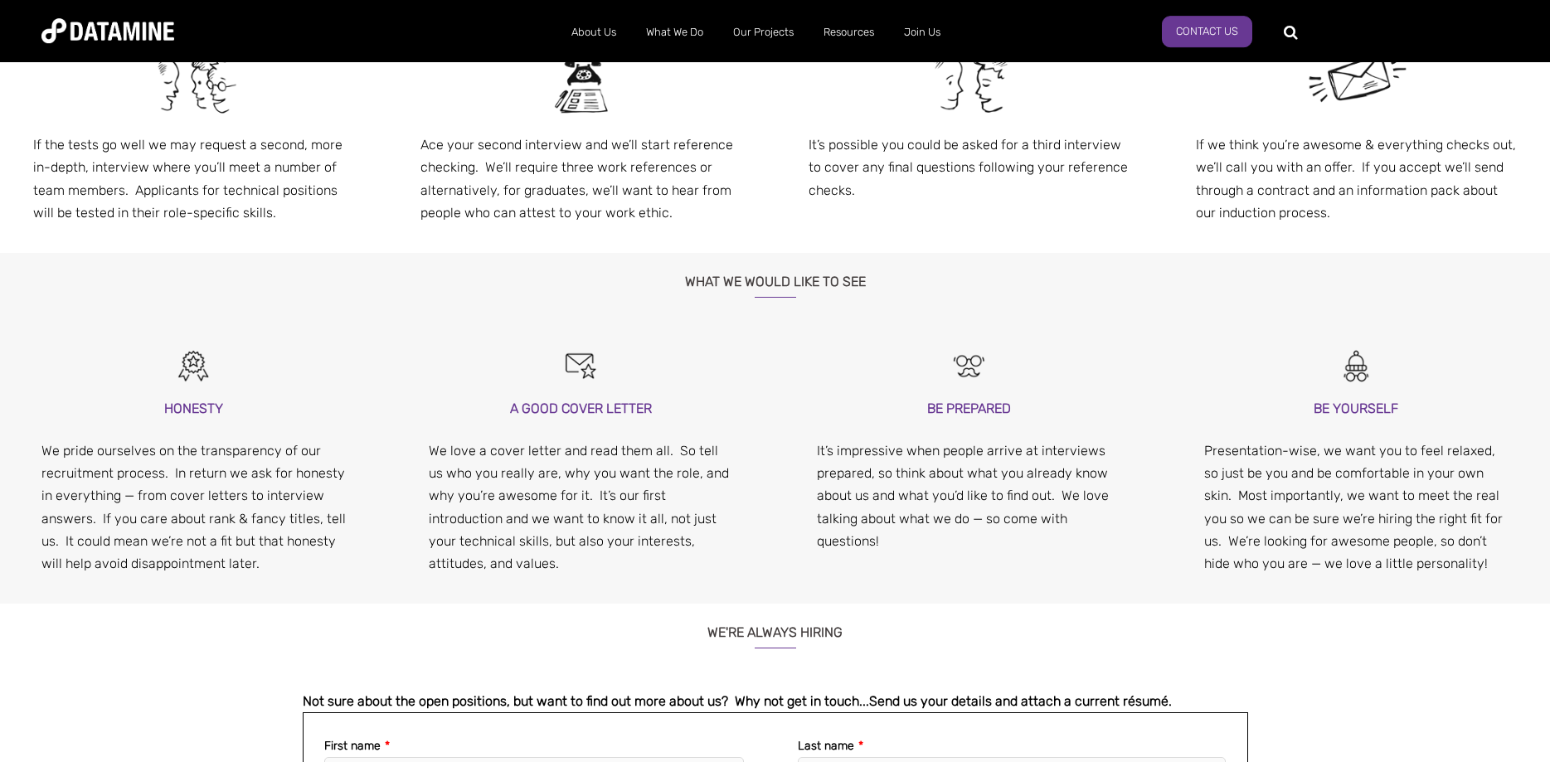
drag, startPoint x: 966, startPoint y: 602, endPoint x: 966, endPoint y: 618, distance: 15.8
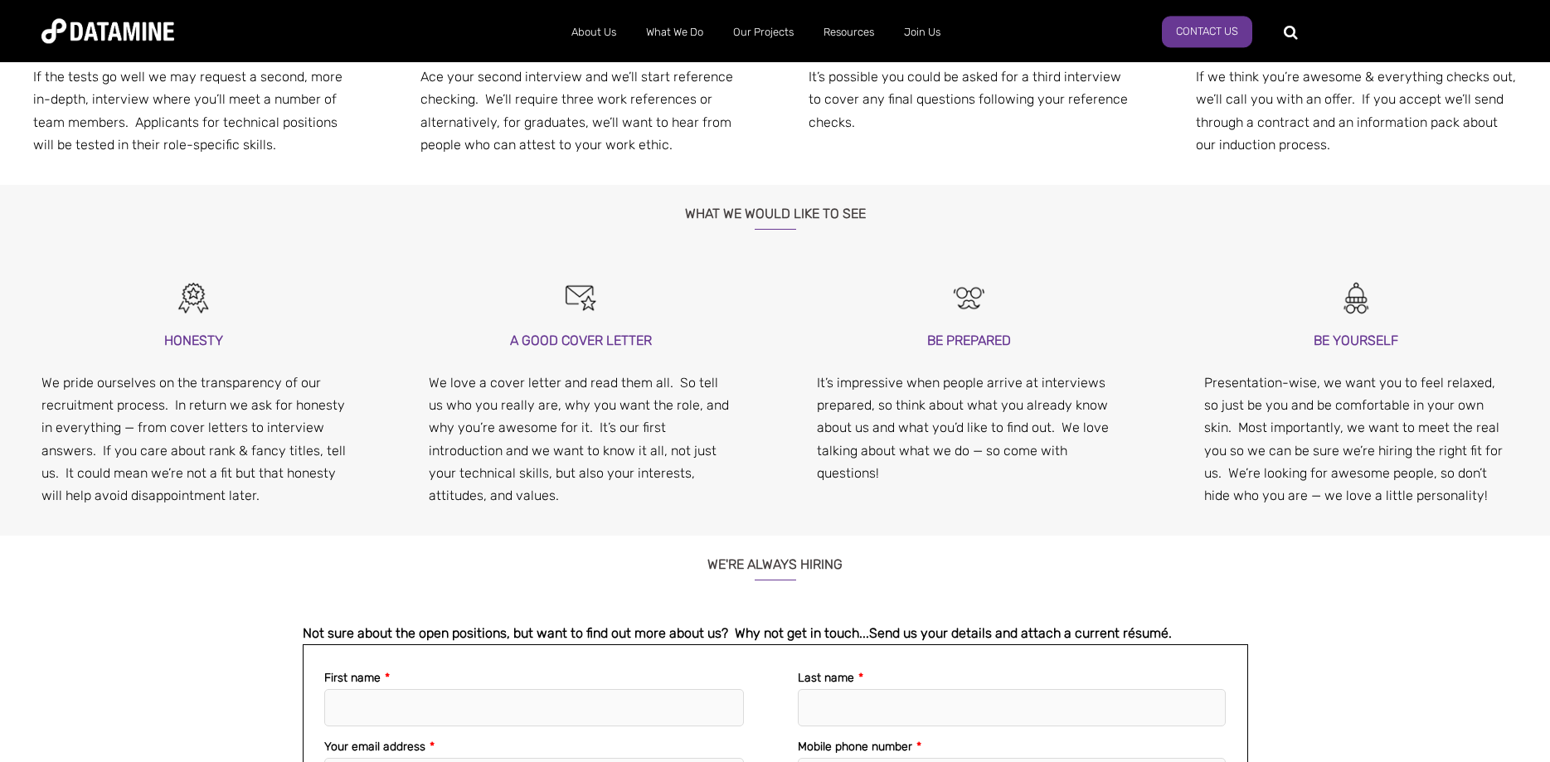
drag, startPoint x: 966, startPoint y: 618, endPoint x: 963, endPoint y: 639, distance: 20.9
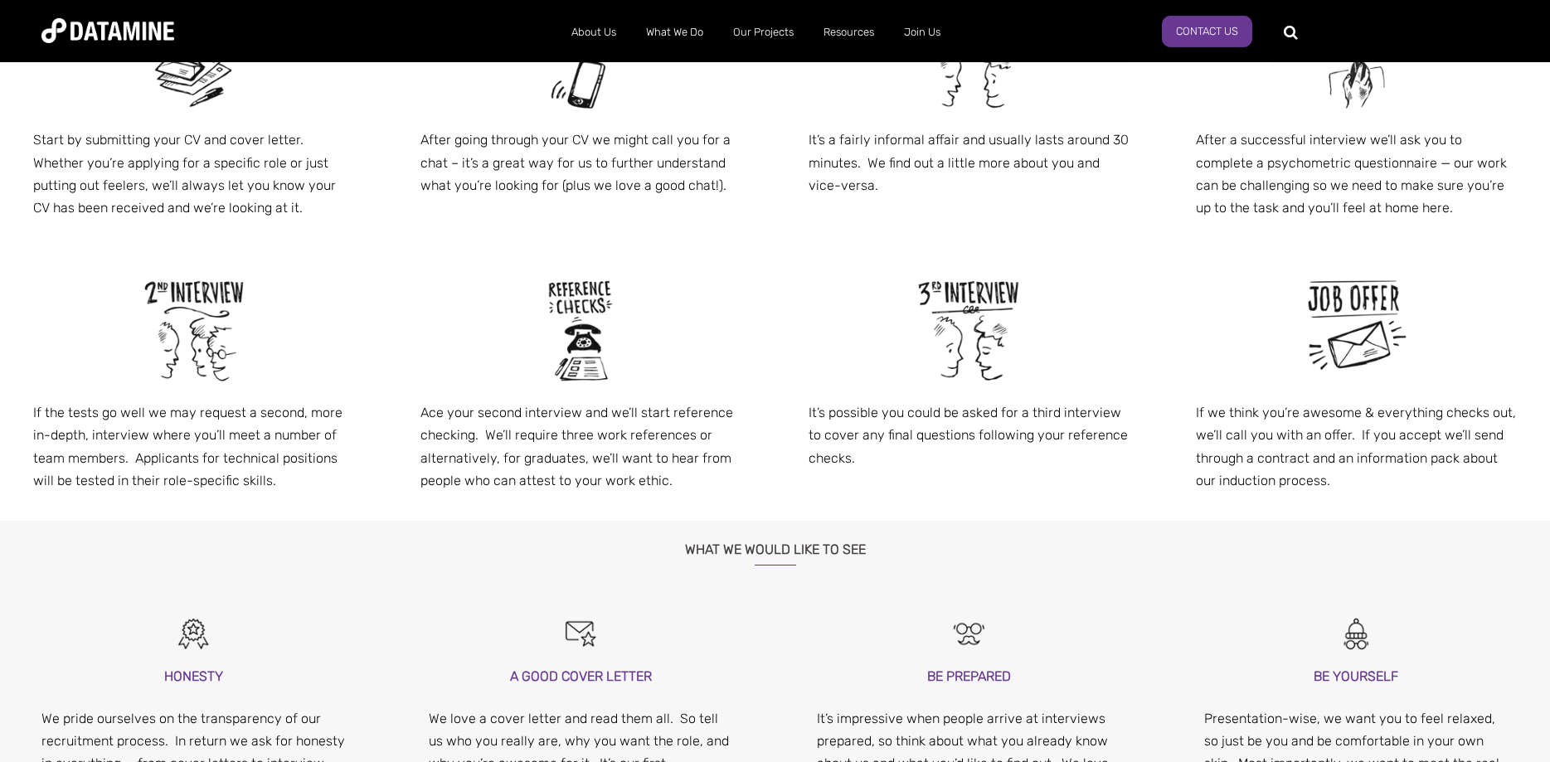
drag, startPoint x: 1469, startPoint y: 606, endPoint x: 1432, endPoint y: 449, distance: 161.2
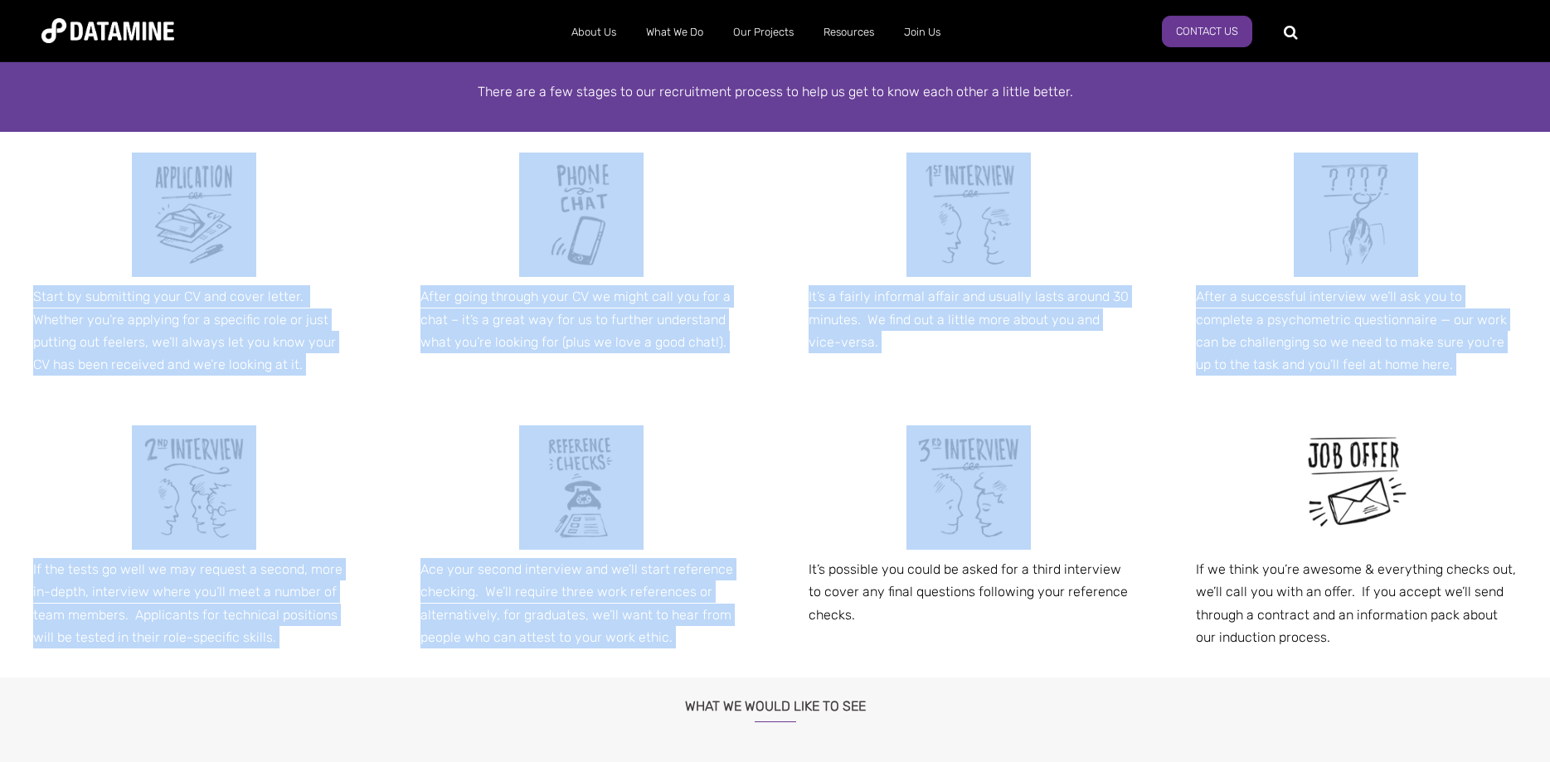
scroll to position [955, 0]
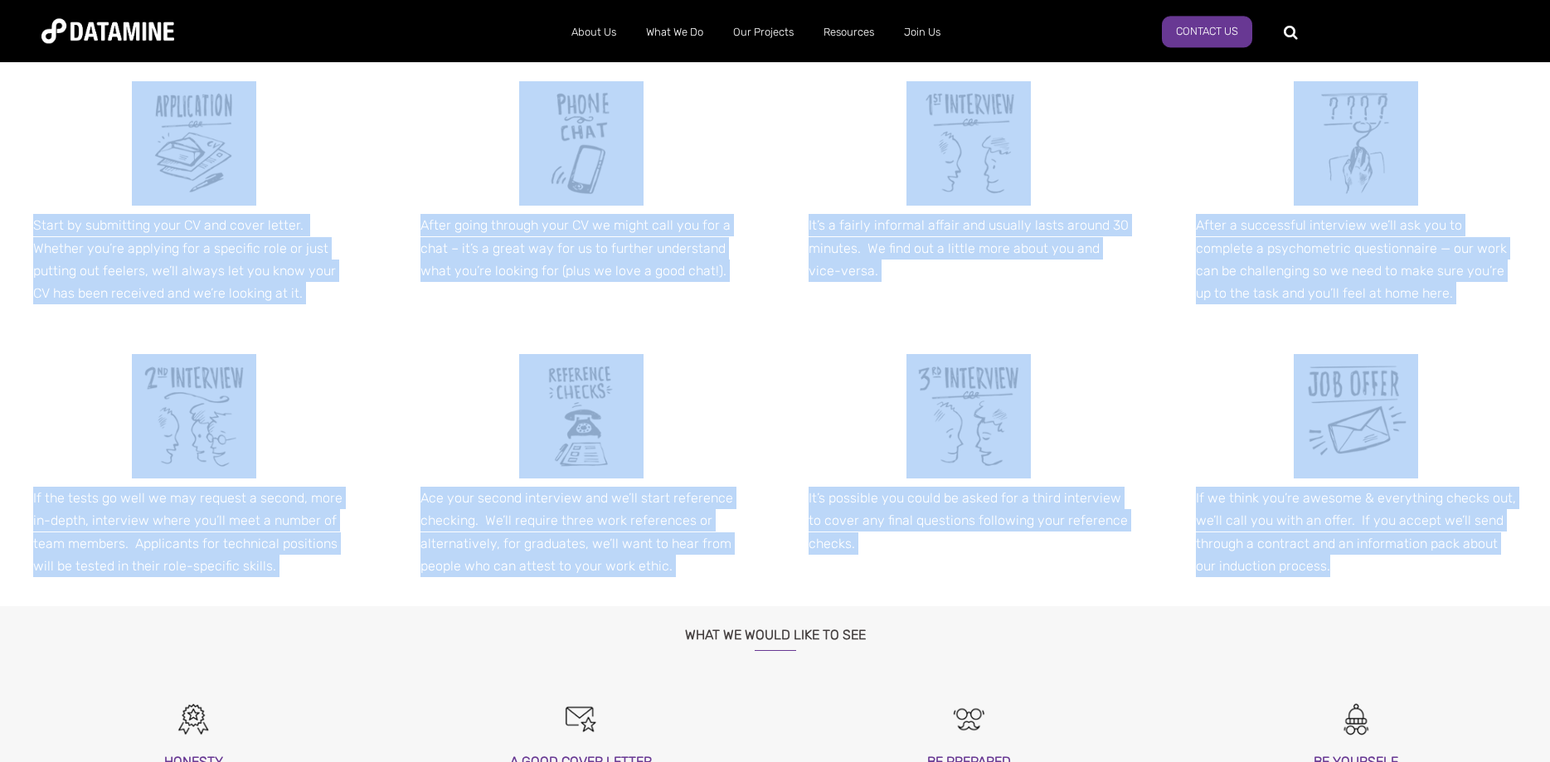
drag, startPoint x: 98, startPoint y: 252, endPoint x: 1454, endPoint y: 569, distance: 1392.8
click at [1454, 569] on span "Start by submitting your CV and cover letter. Whether you’re applying for a spe…" at bounding box center [775, 334] width 1550 height 546
copy span "Start by submitting your CV and cover letter. Whether you’re applying for a spe…"
click at [1113, 422] on div at bounding box center [969, 416] width 321 height 124
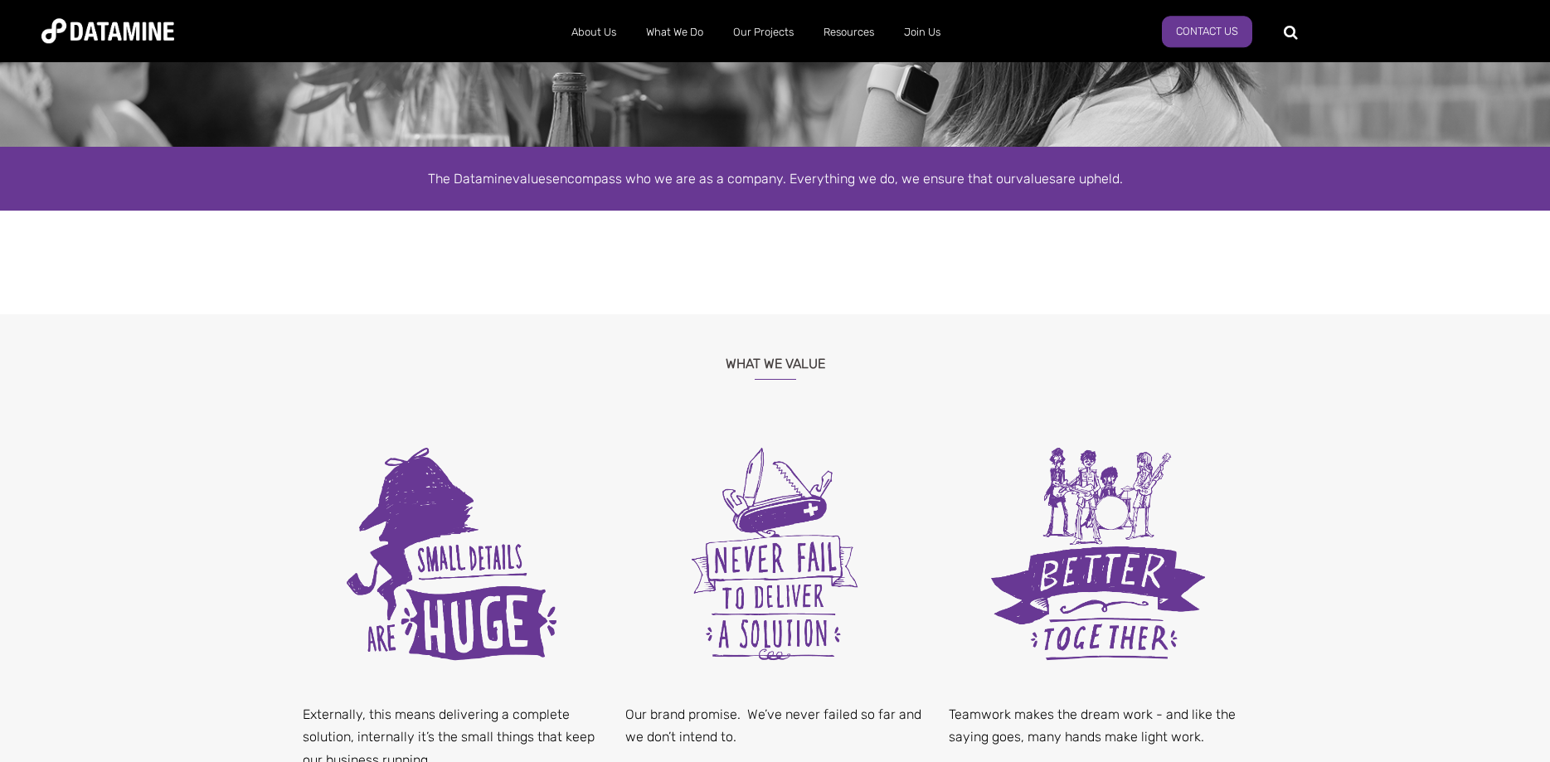
scroll to position [254, 0]
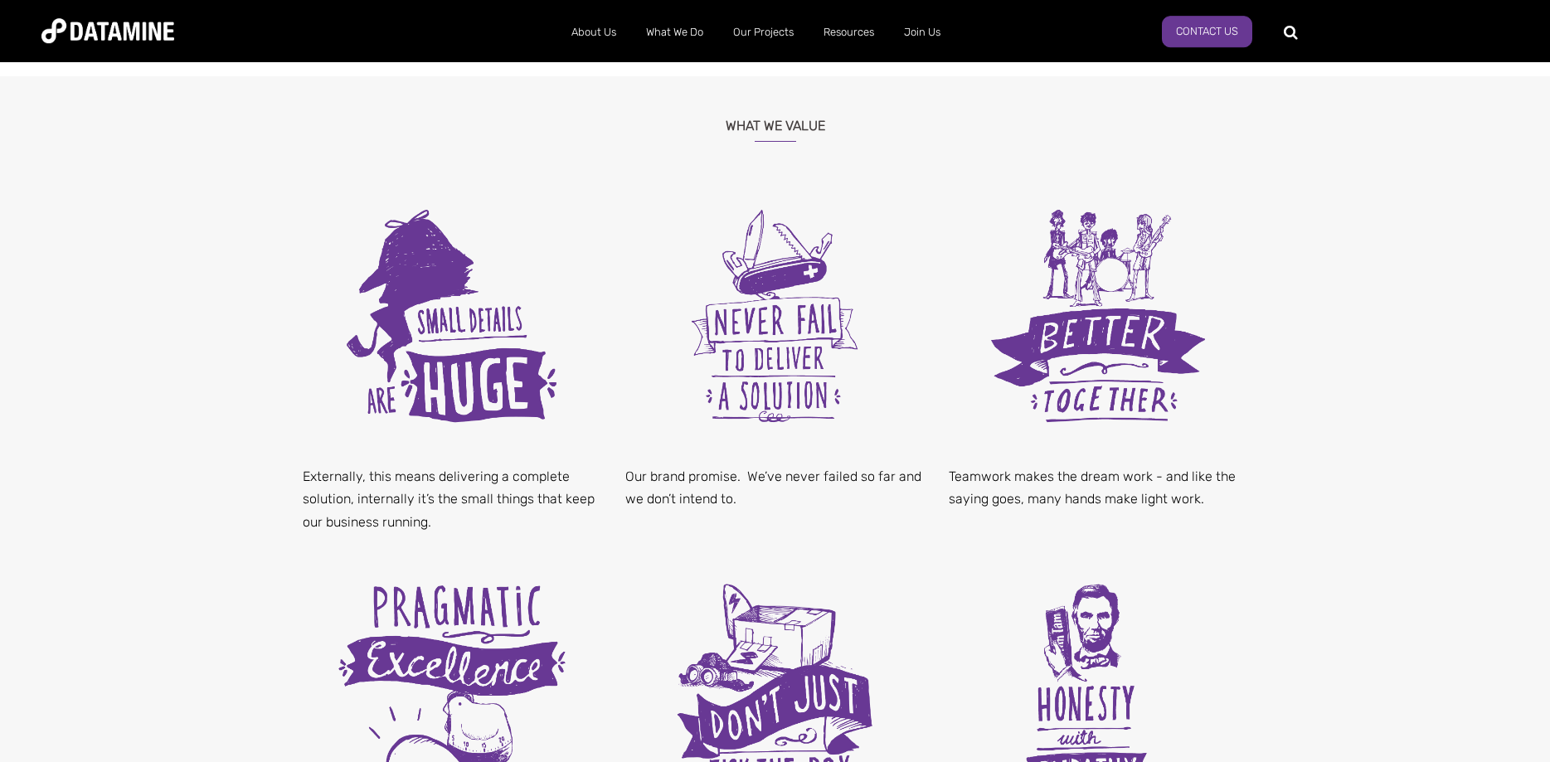
drag, startPoint x: 1356, startPoint y: 213, endPoint x: 1358, endPoint y: 241, distance: 28.3
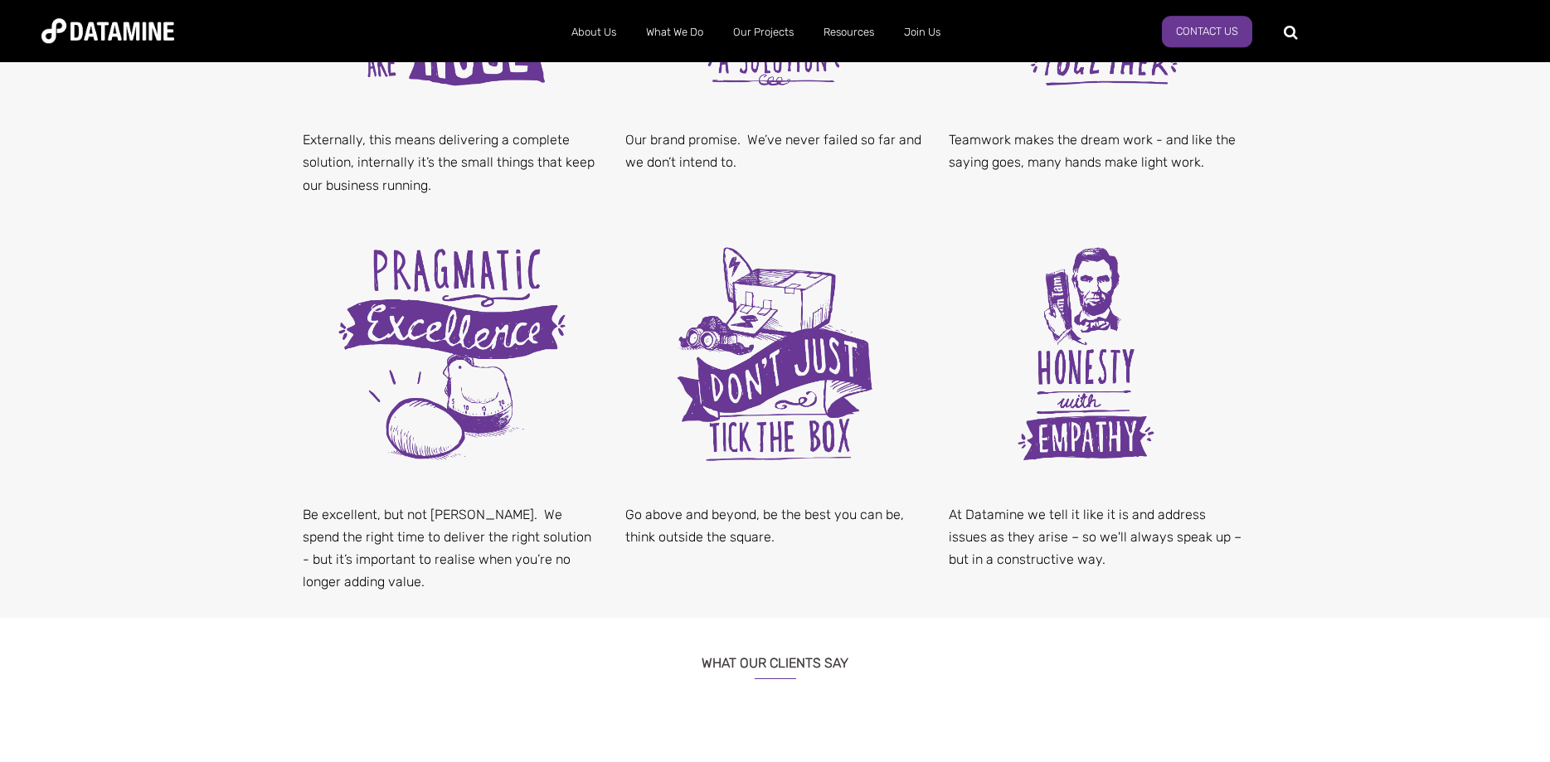
drag, startPoint x: 1358, startPoint y: 241, endPoint x: 1355, endPoint y: 273, distance: 31.7
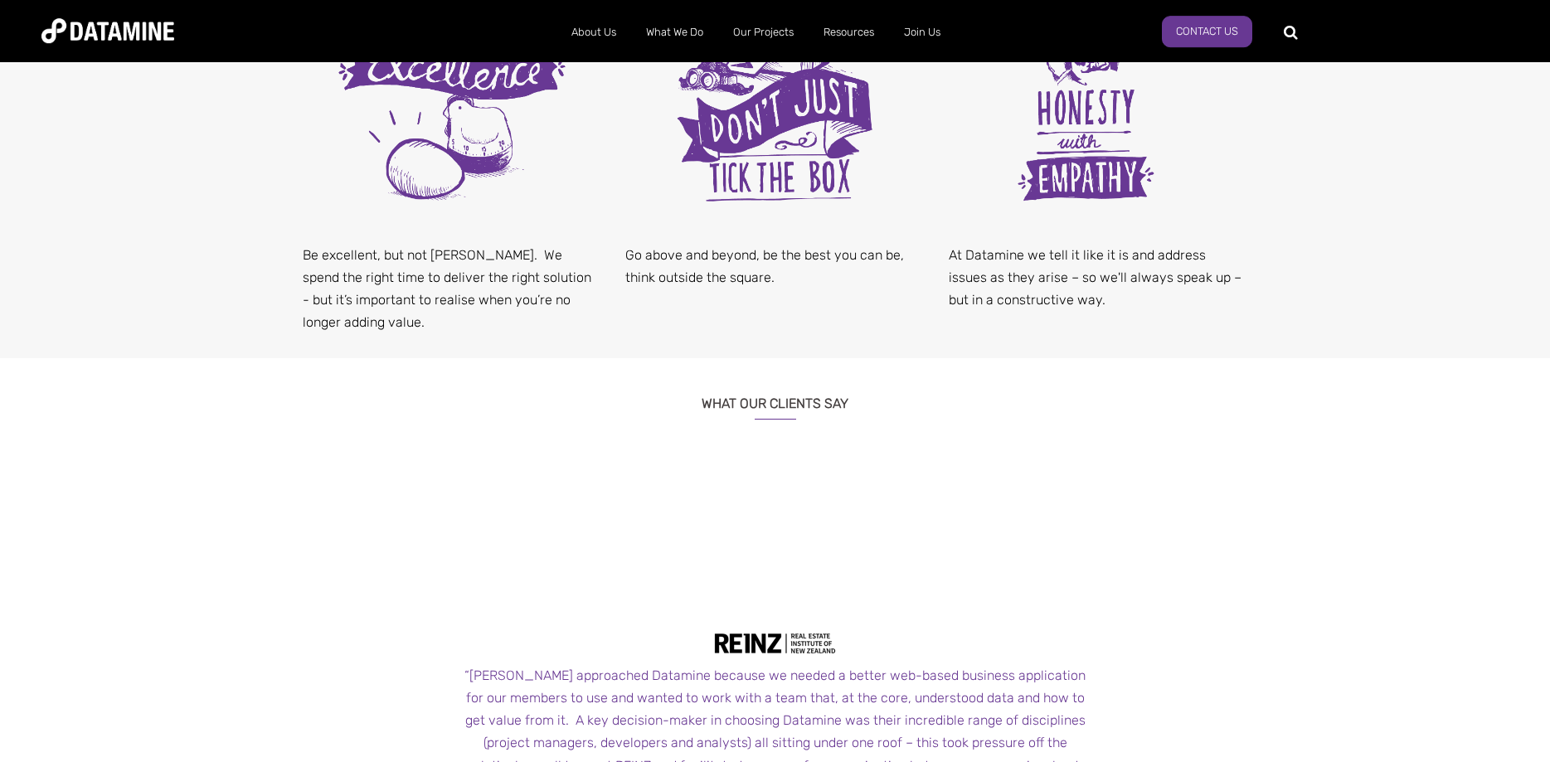
drag, startPoint x: 1355, startPoint y: 273, endPoint x: 1346, endPoint y: 324, distance: 51.3
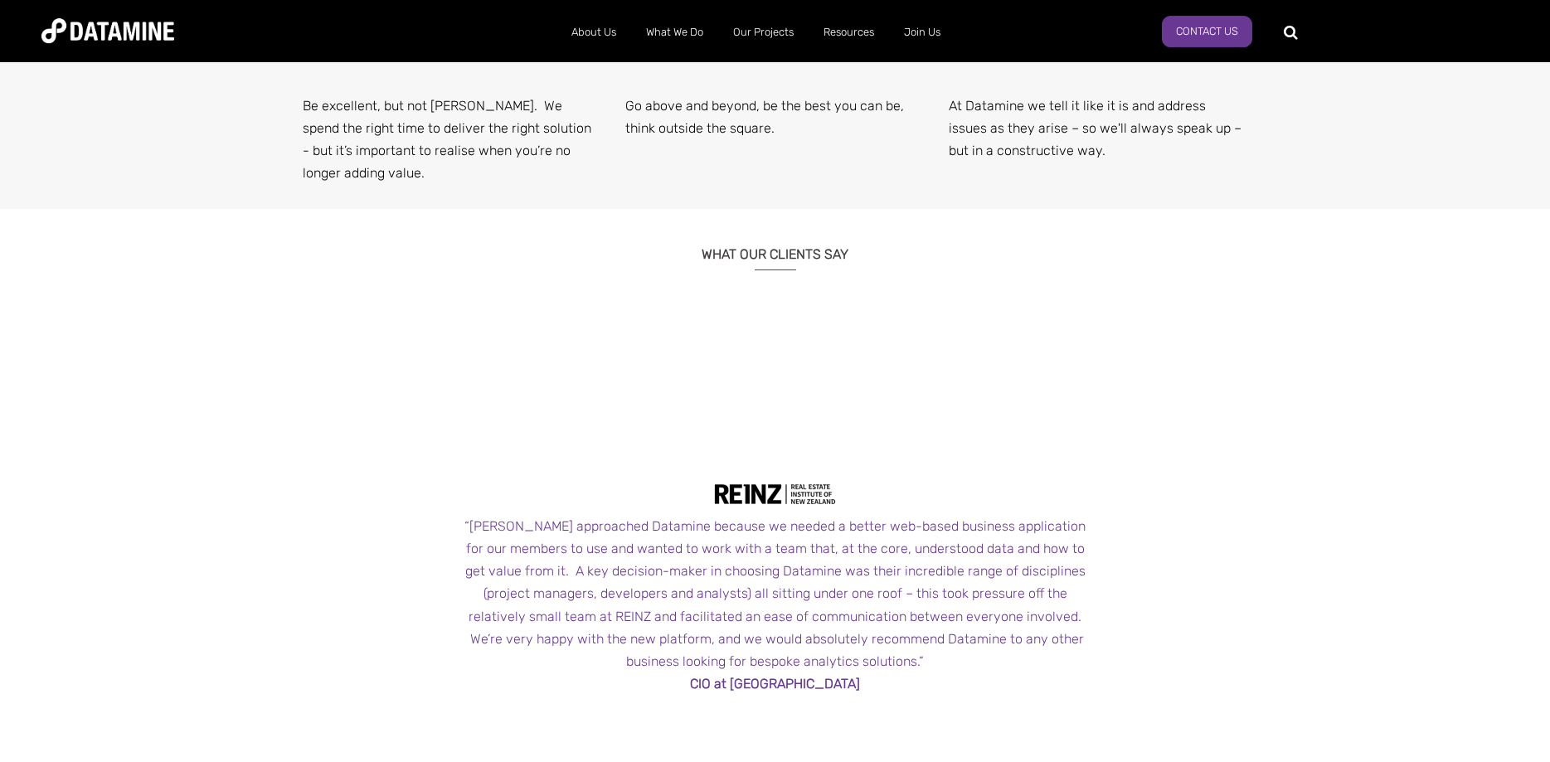
scroll to position [1358, 0]
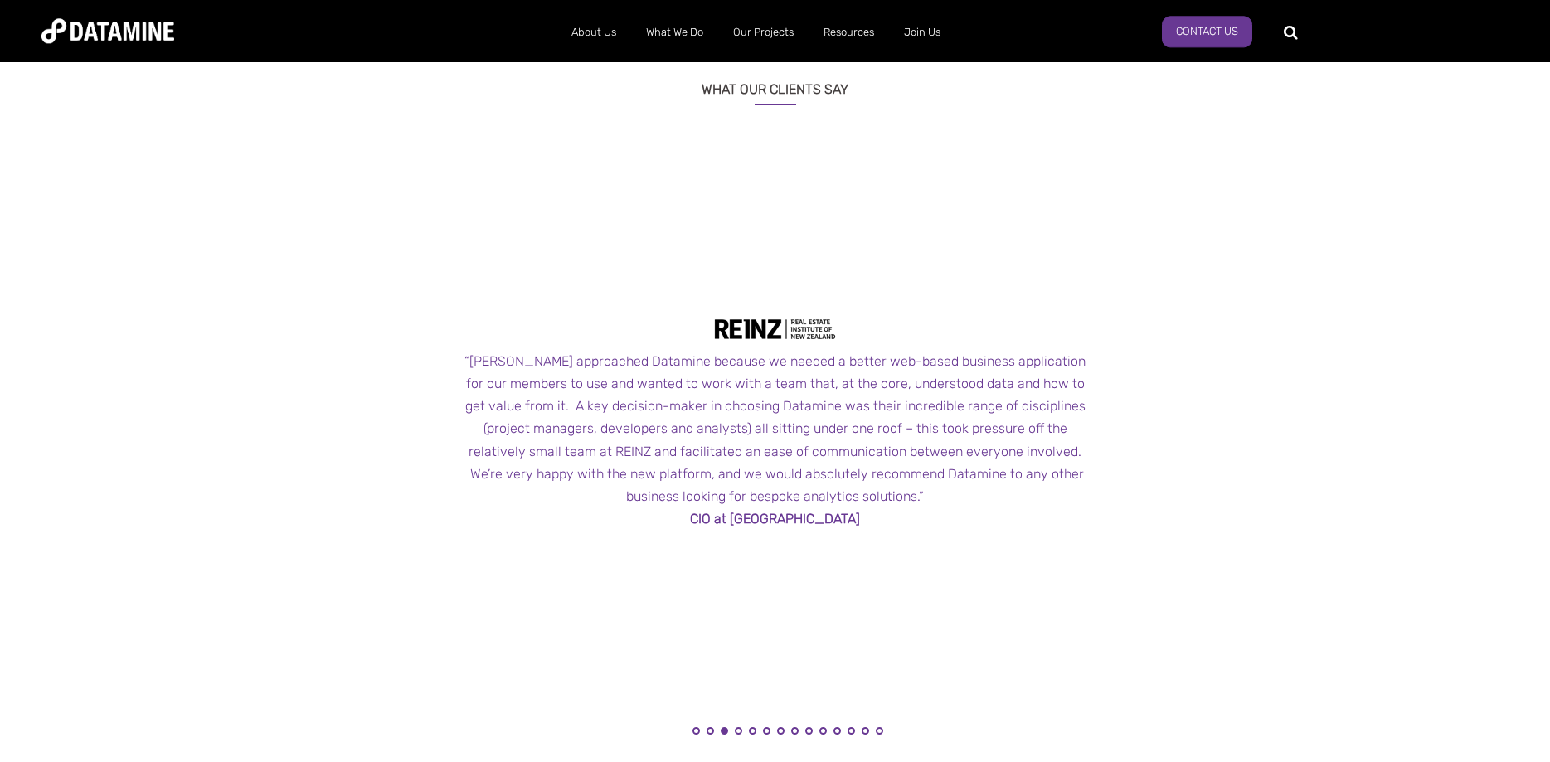
drag, startPoint x: 1336, startPoint y: 264, endPoint x: 1326, endPoint y: 334, distance: 71.2
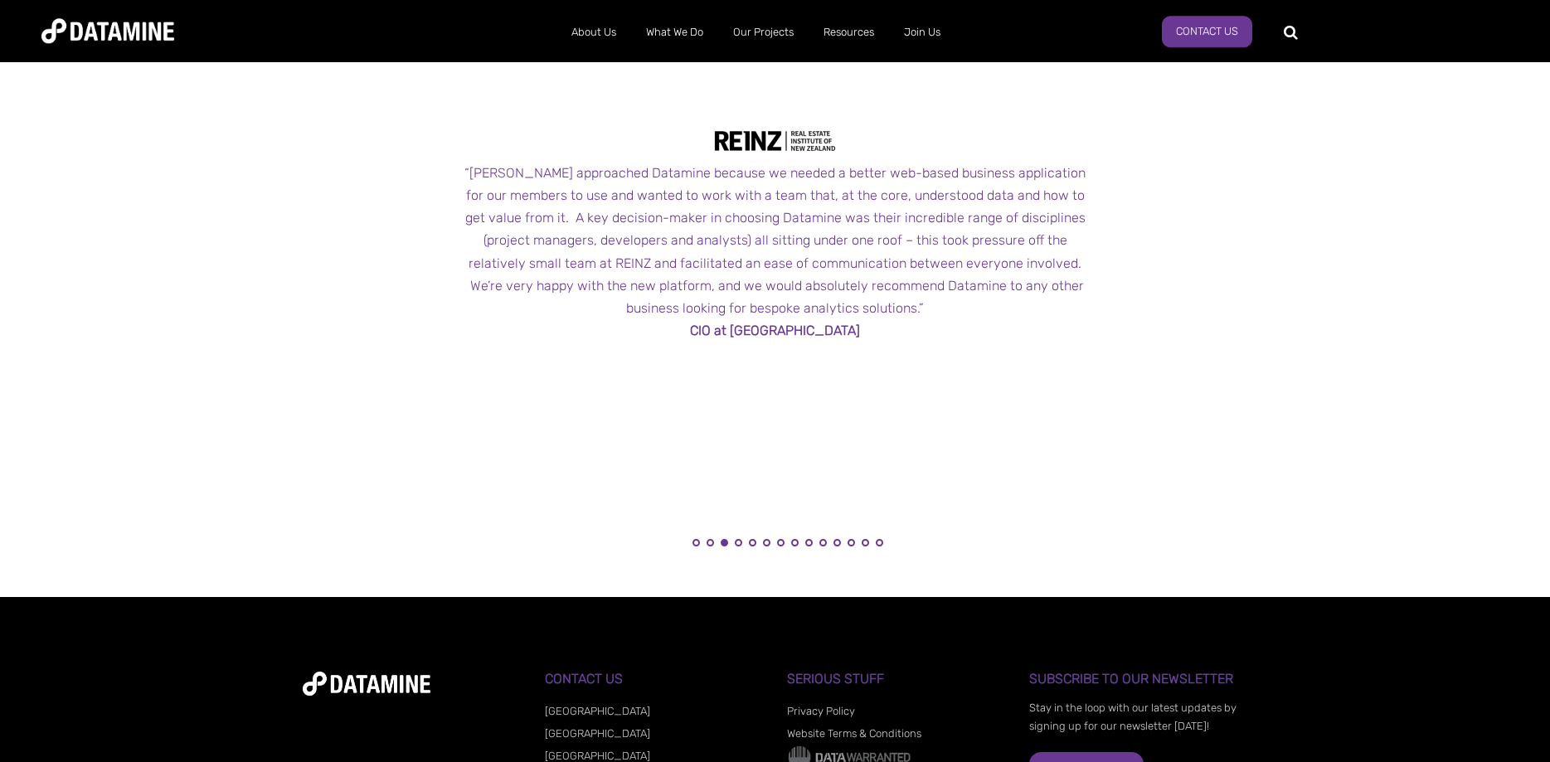
drag, startPoint x: 1286, startPoint y: 173, endPoint x: 1286, endPoint y: 226, distance: 52.3
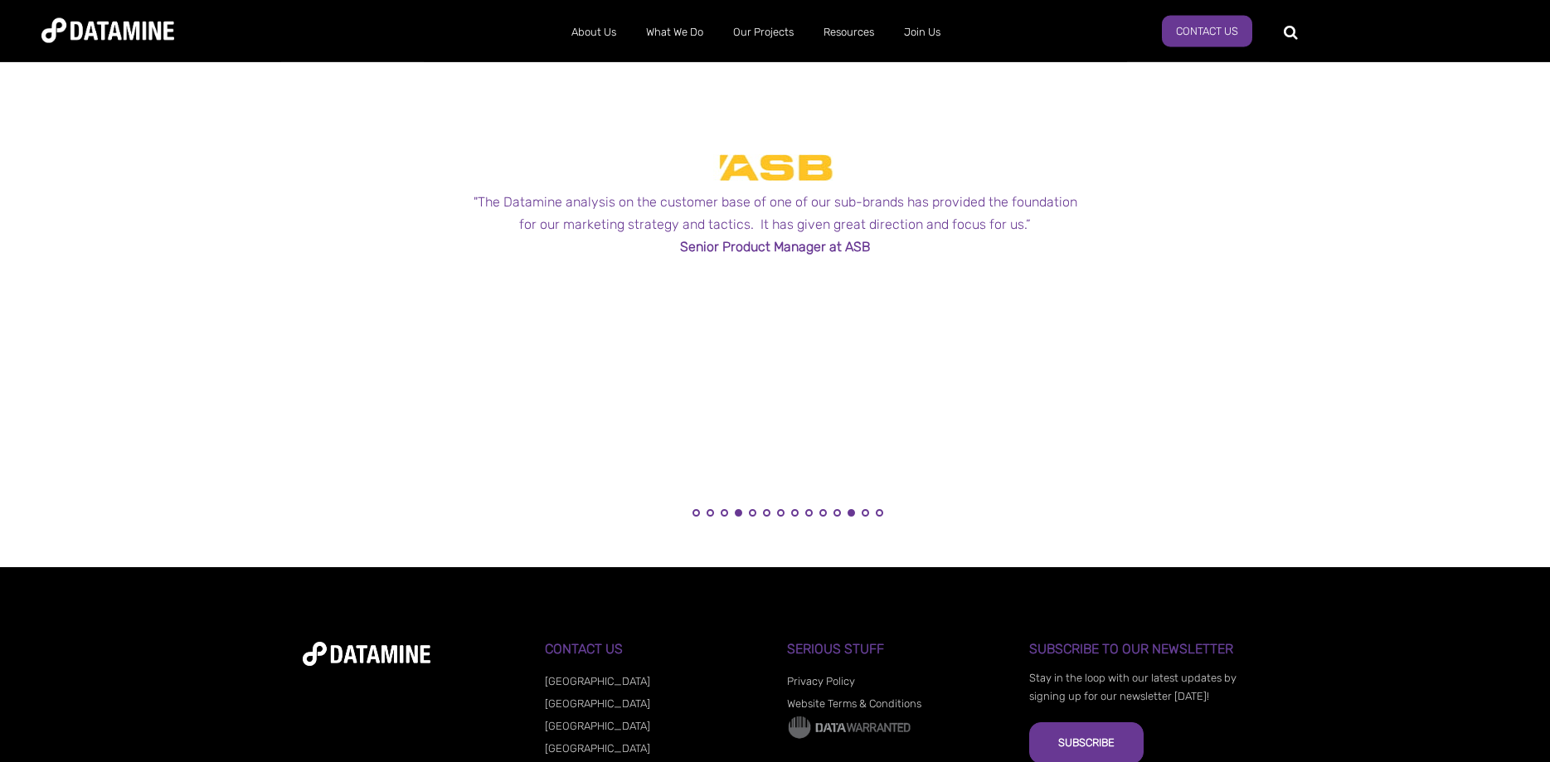
click at [852, 515] on button "12" at bounding box center [851, 512] width 7 height 7
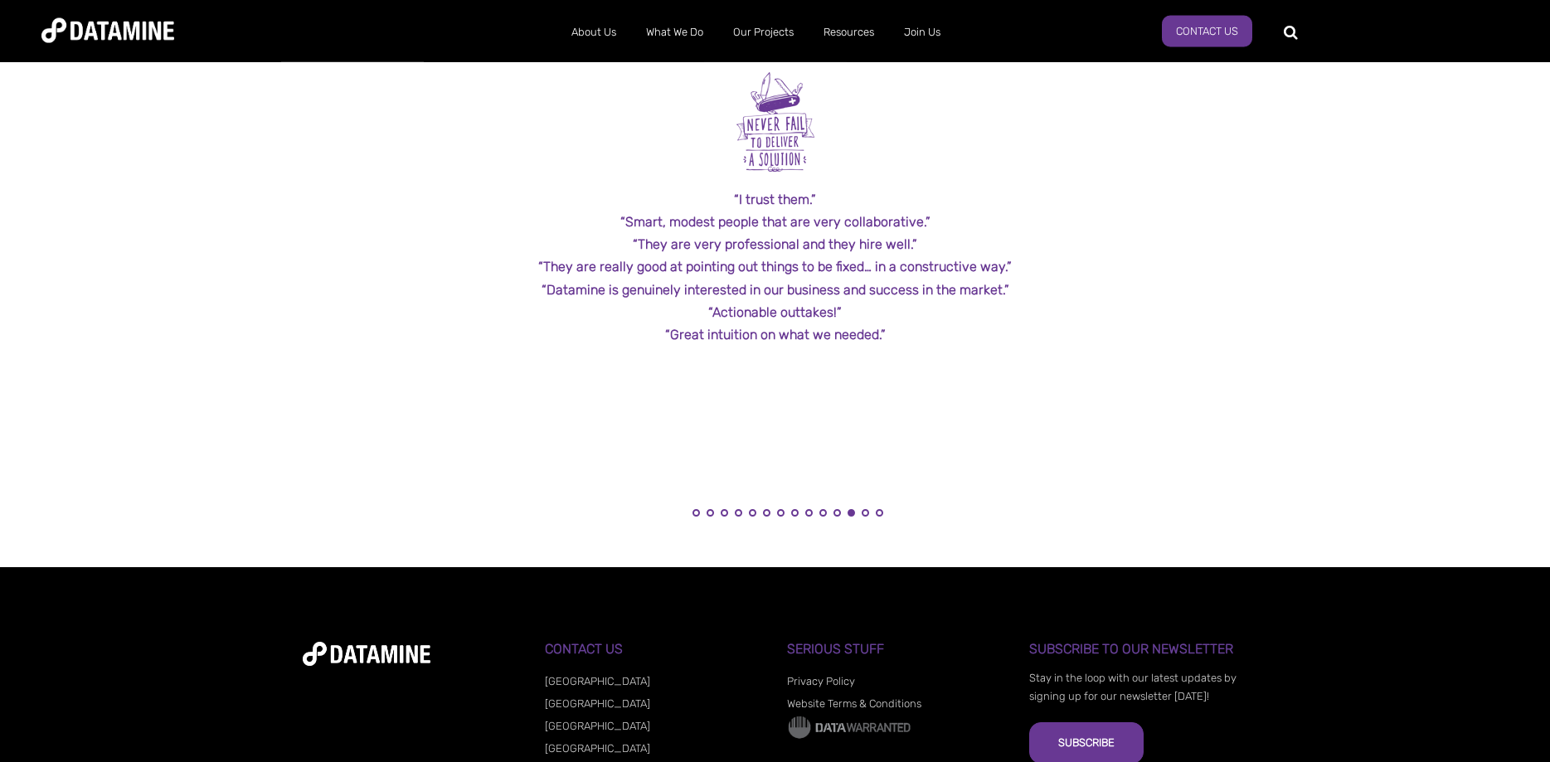
click at [827, 512] on li "10" at bounding box center [823, 517] width 17 height 17
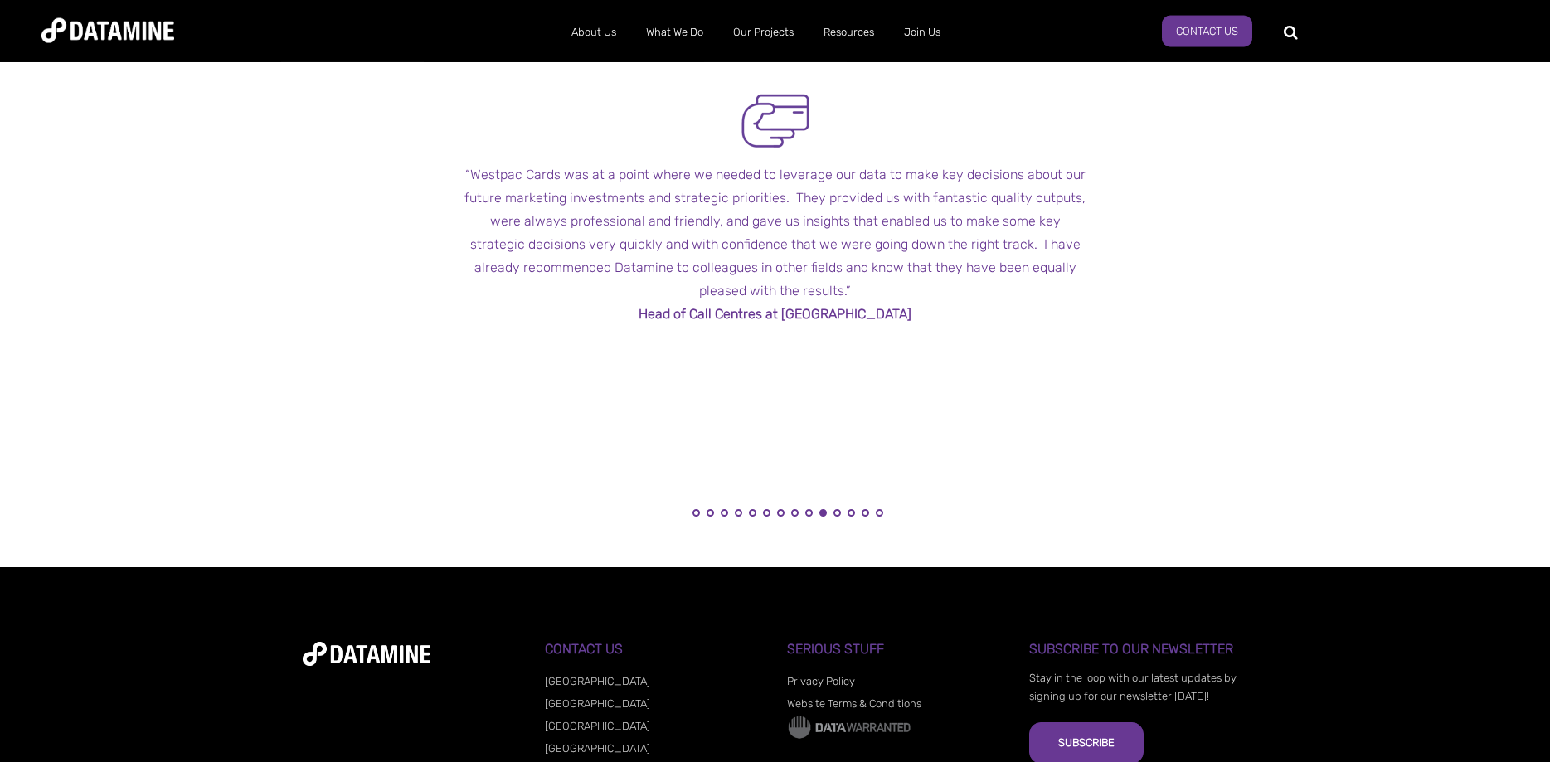
click at [804, 507] on ul "1 2 3 4 5 6 7 8 9 10 11 12 13 14" at bounding box center [788, 512] width 622 height 29
click at [799, 510] on li "8" at bounding box center [794, 517] width 17 height 17
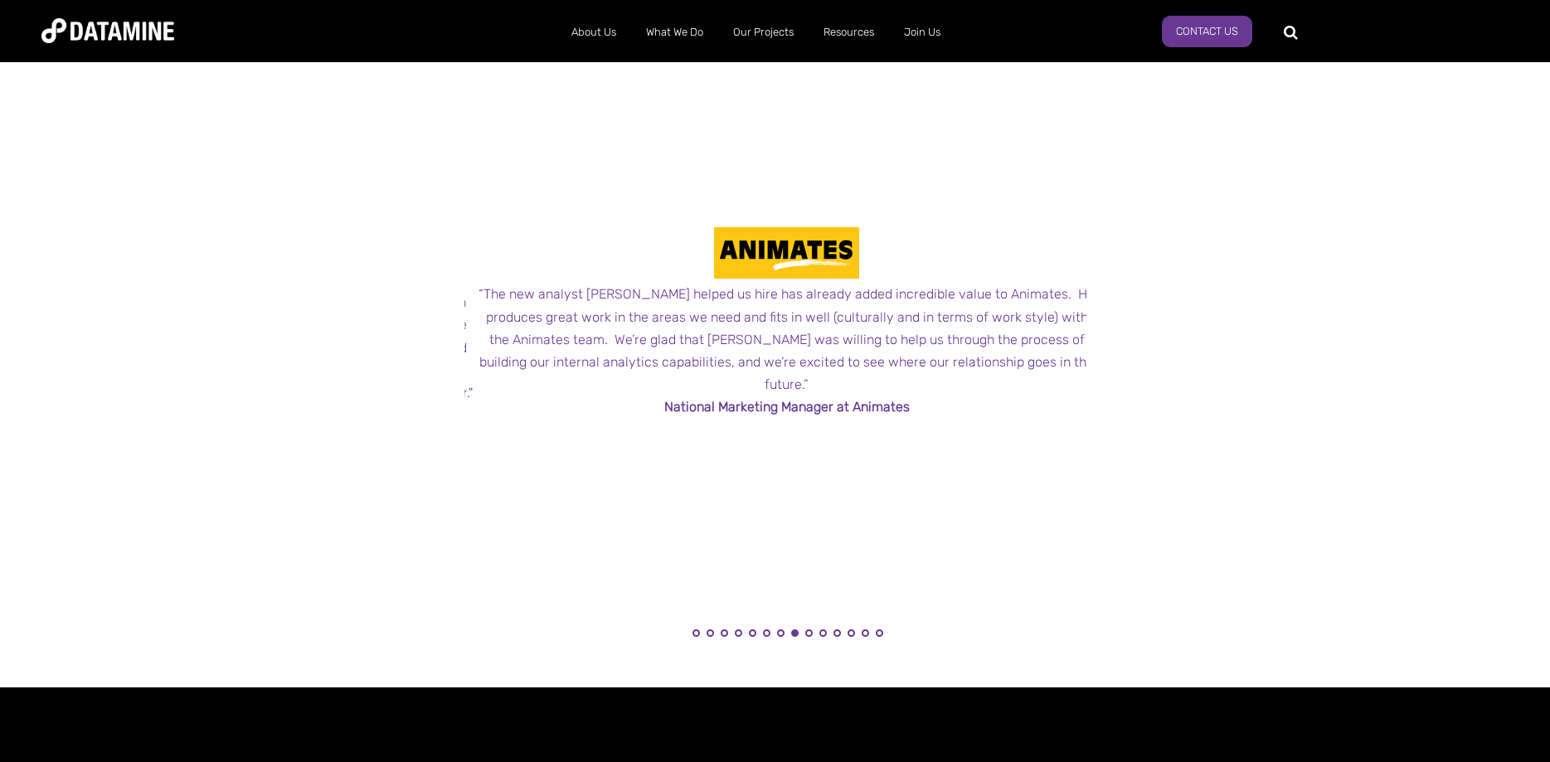
drag, startPoint x: 1059, startPoint y: 448, endPoint x: 1083, endPoint y: 408, distance: 46.5
